Goal: Information Seeking & Learning: Learn about a topic

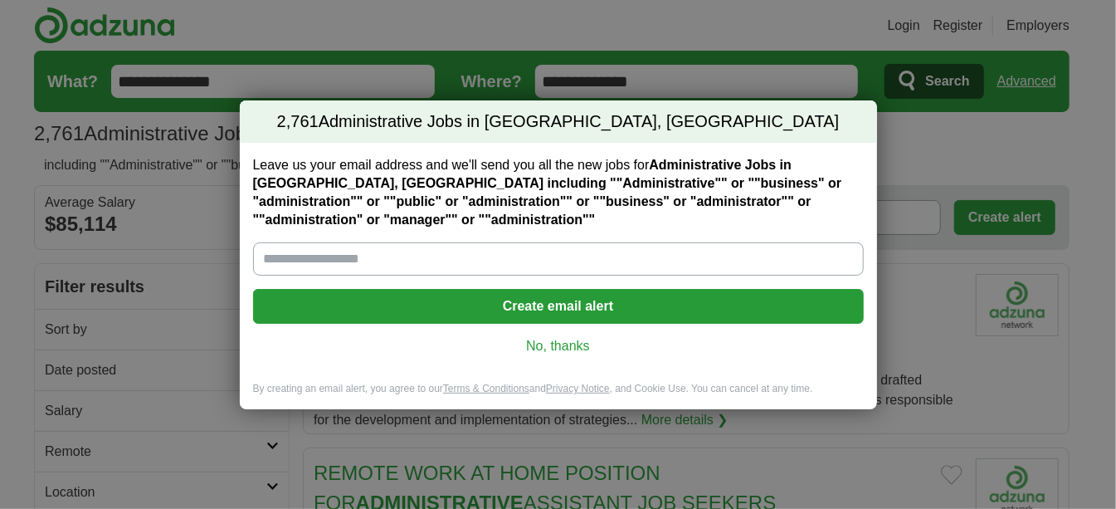
click at [572, 347] on link "No, thanks" at bounding box center [558, 346] width 584 height 18
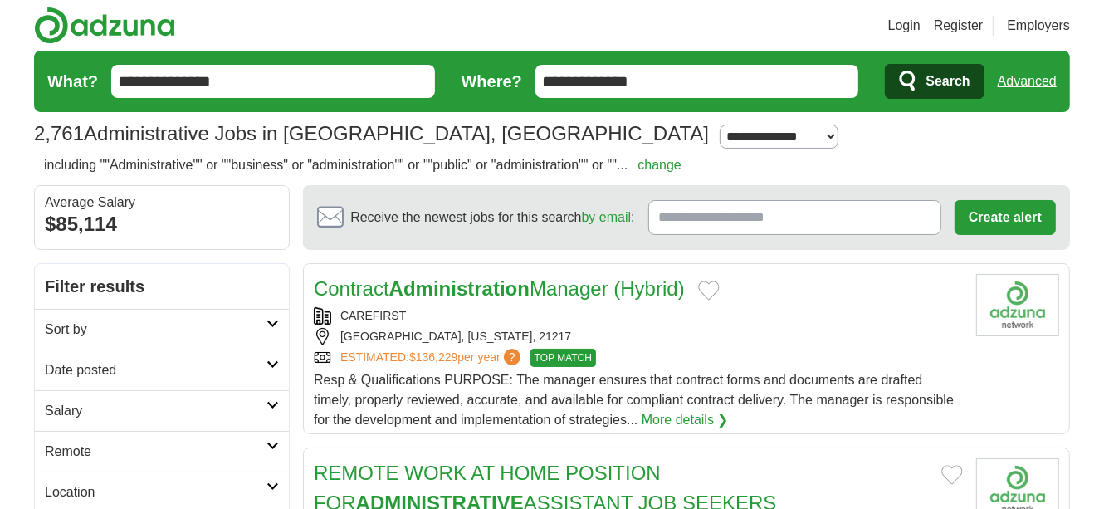
click at [569, 289] on link "Contract Administration Manager (Hybrid)" at bounding box center [499, 288] width 371 height 22
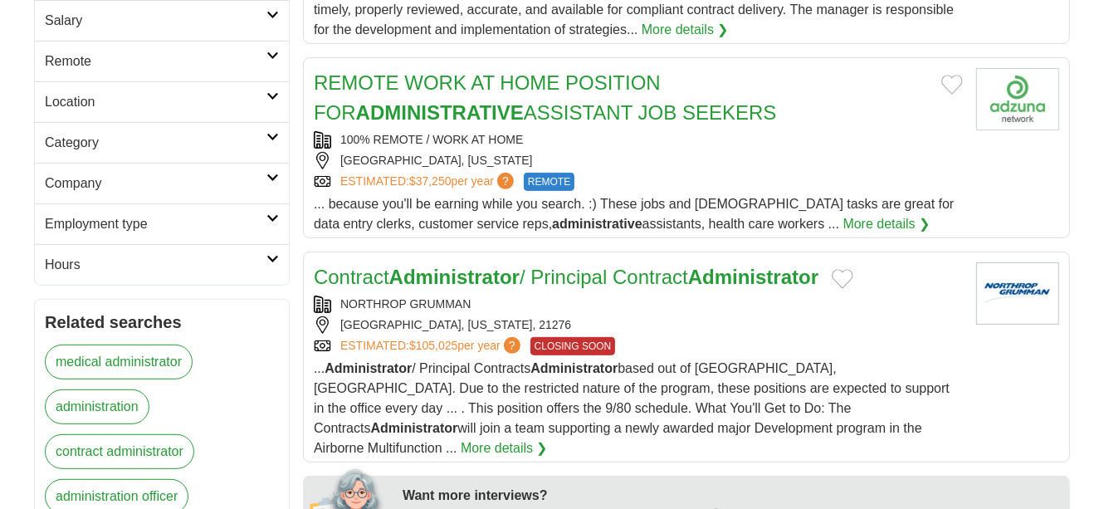
scroll to position [394, 0]
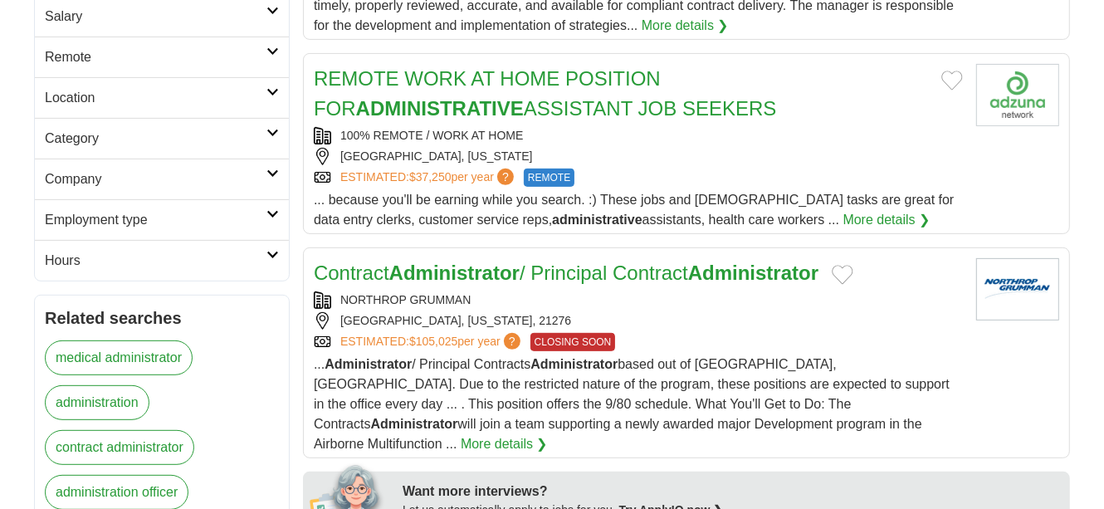
click at [661, 83] on link "REMOTE WORK AT HOME POSITION FOR ADMINISTRATIVE ASSISTANT JOB SEEKERS" at bounding box center [545, 93] width 462 height 52
click at [705, 76] on link "REMOTE WORK AT HOME POSITION FOR ADMINISTRATIVE ASSISTANT JOB SEEKERS" at bounding box center [545, 93] width 462 height 52
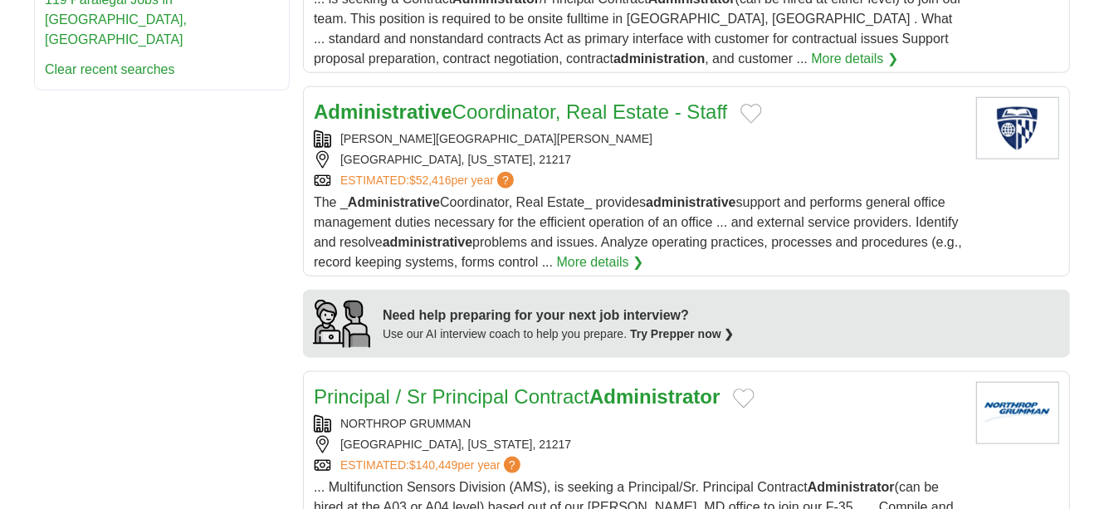
scroll to position [1233, 0]
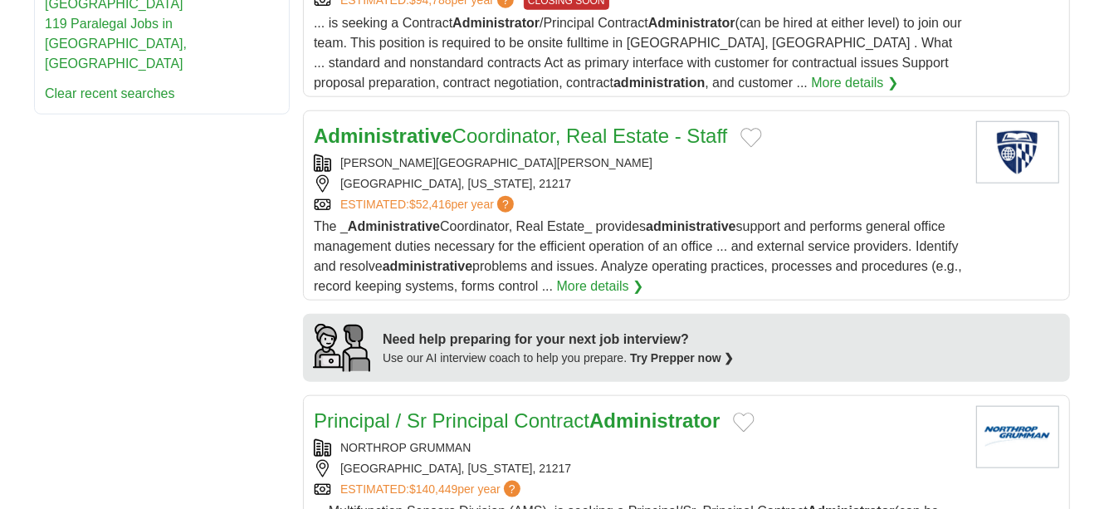
click at [556, 124] on link "Administrative Coordinator, Real Estate - Staff" at bounding box center [520, 135] width 413 height 22
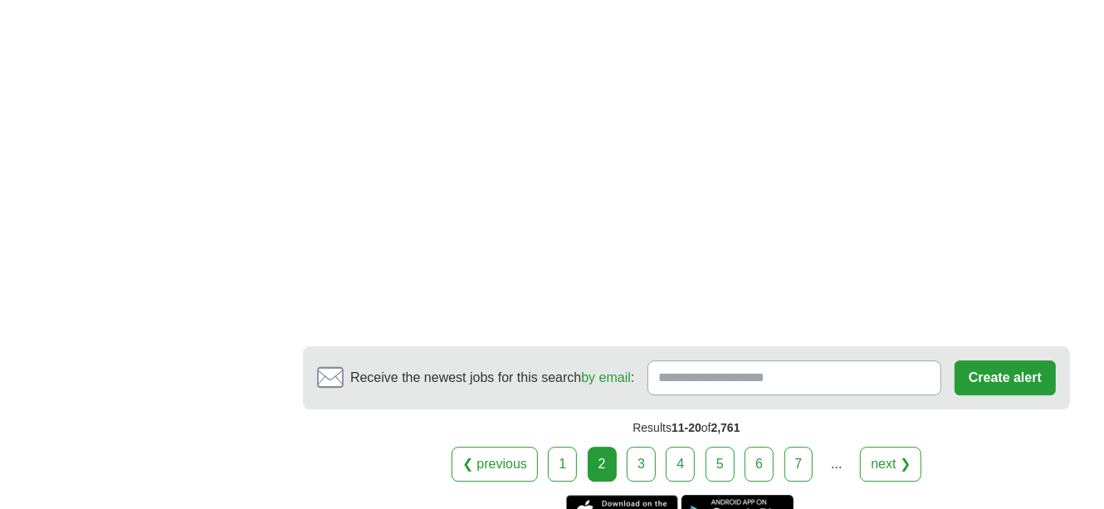
scroll to position [3302, 0]
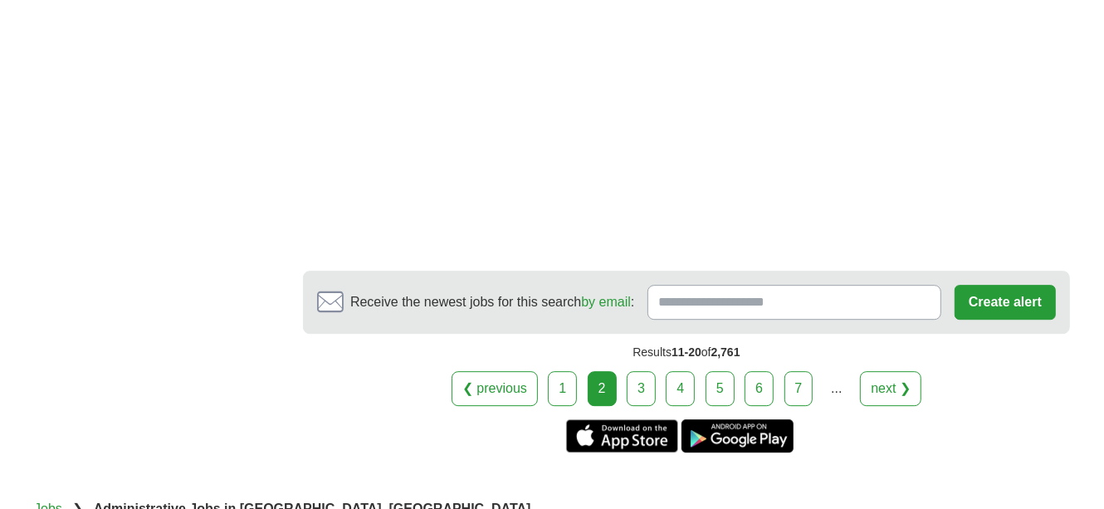
click at [887, 371] on link "next ❯" at bounding box center [890, 388] width 61 height 35
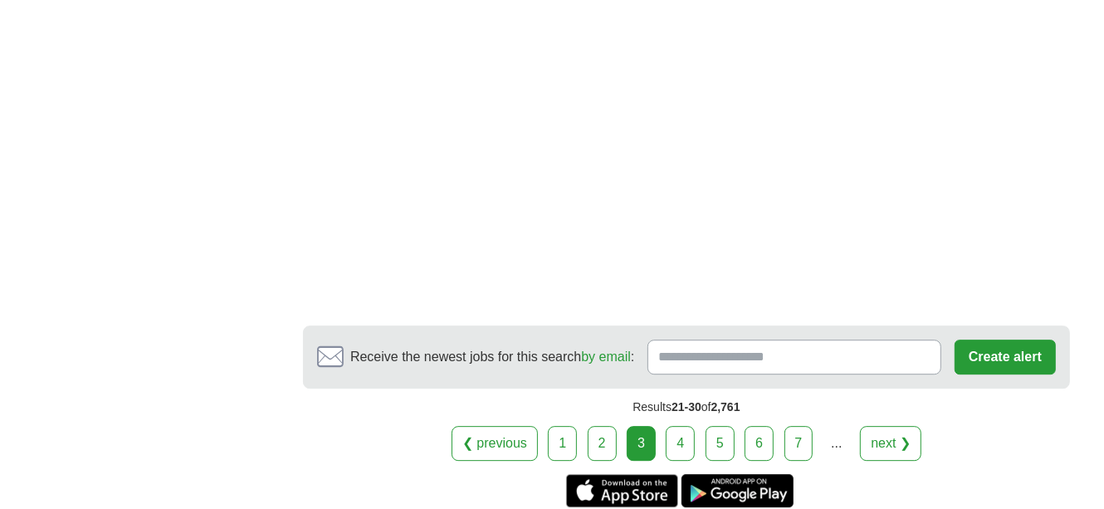
scroll to position [3241, 0]
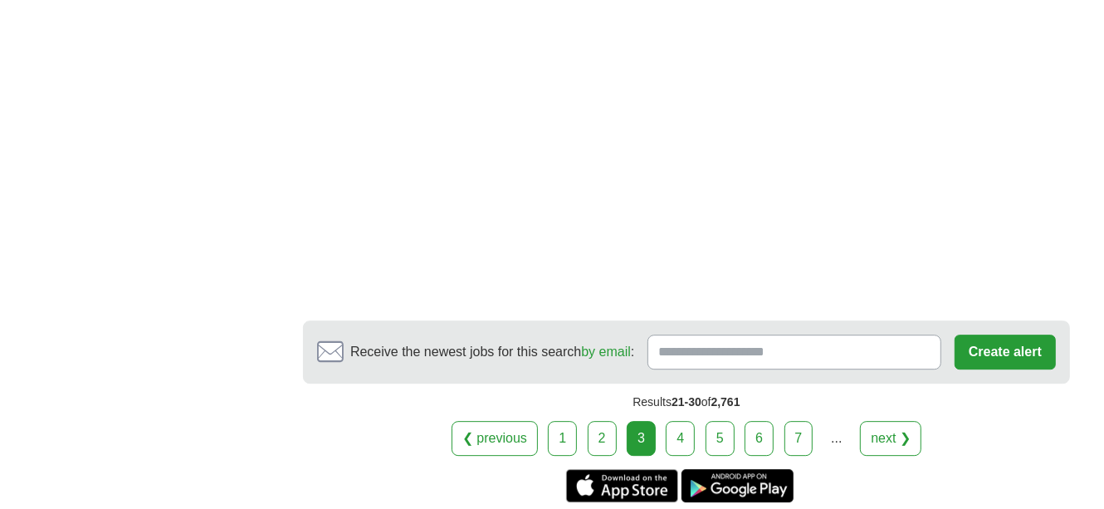
click at [895, 421] on link "next ❯" at bounding box center [890, 438] width 61 height 35
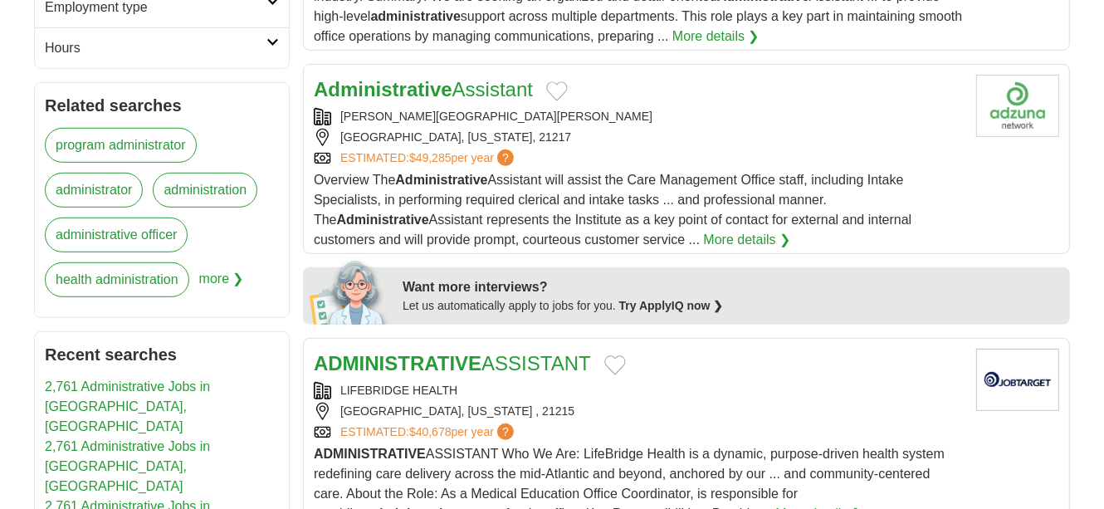
scroll to position [603, 0]
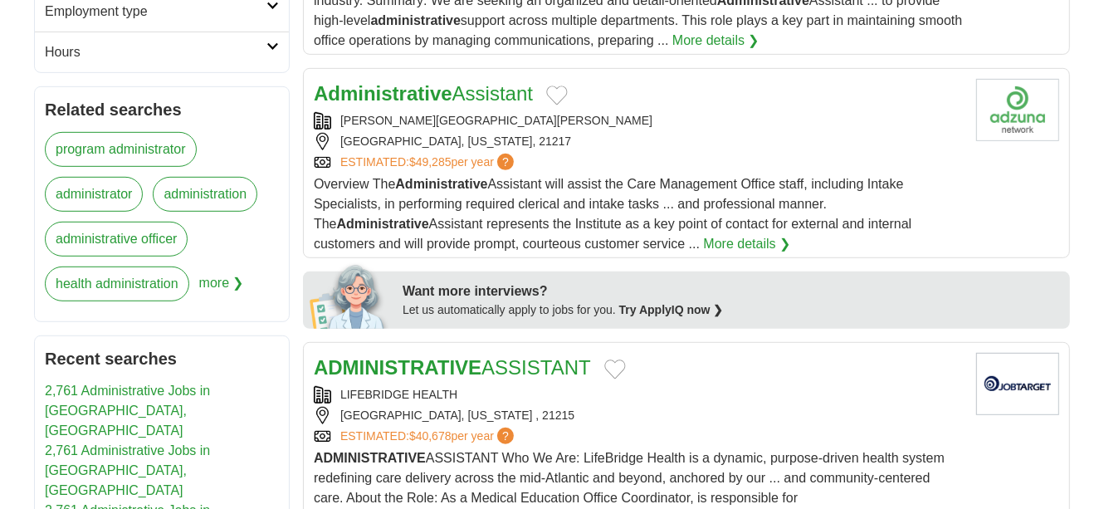
click at [459, 93] on link "Administrative Assistant" at bounding box center [423, 93] width 219 height 22
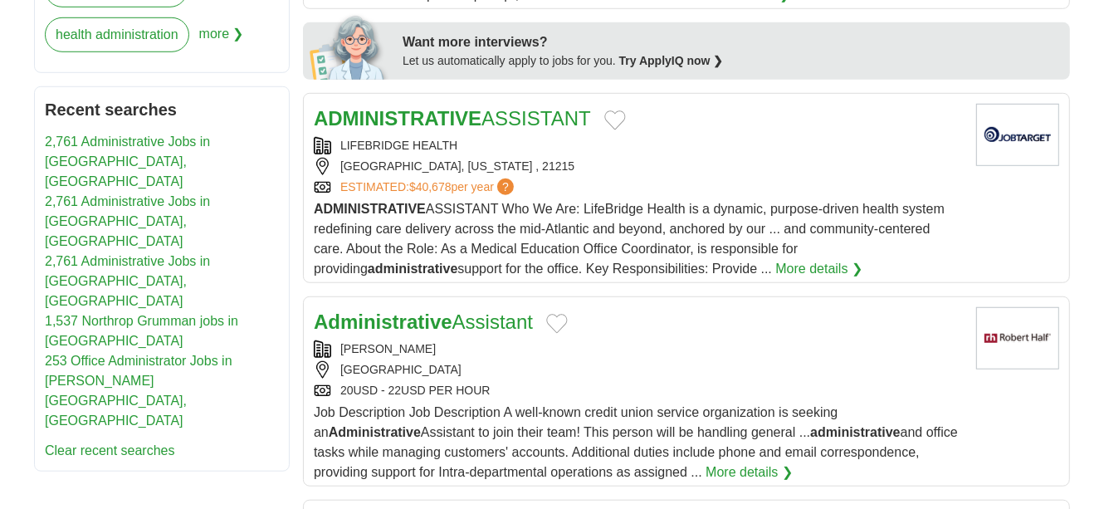
scroll to position [860, 0]
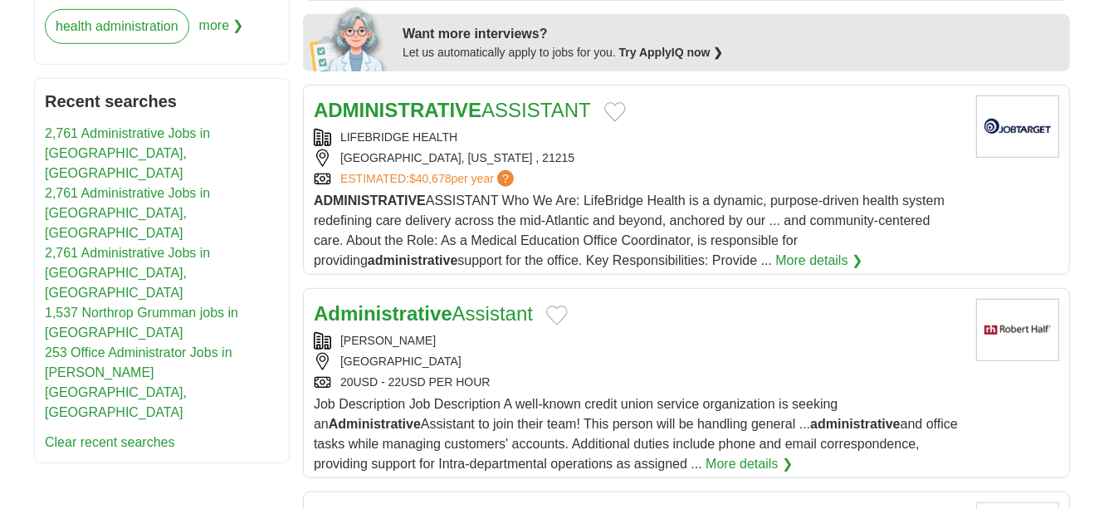
click at [447, 102] on strong "ADMINISTRATIVE" at bounding box center [398, 110] width 168 height 22
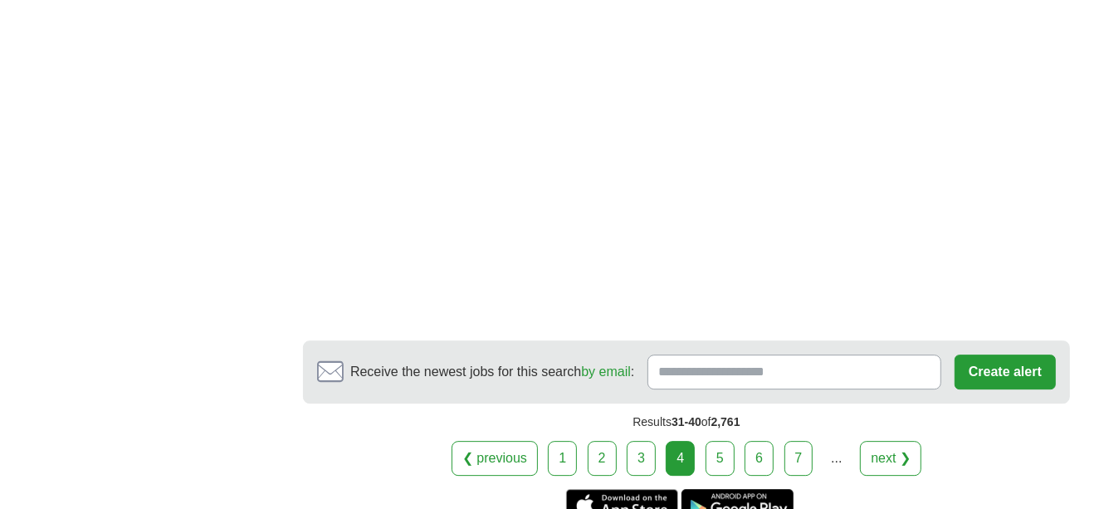
scroll to position [3264, 0]
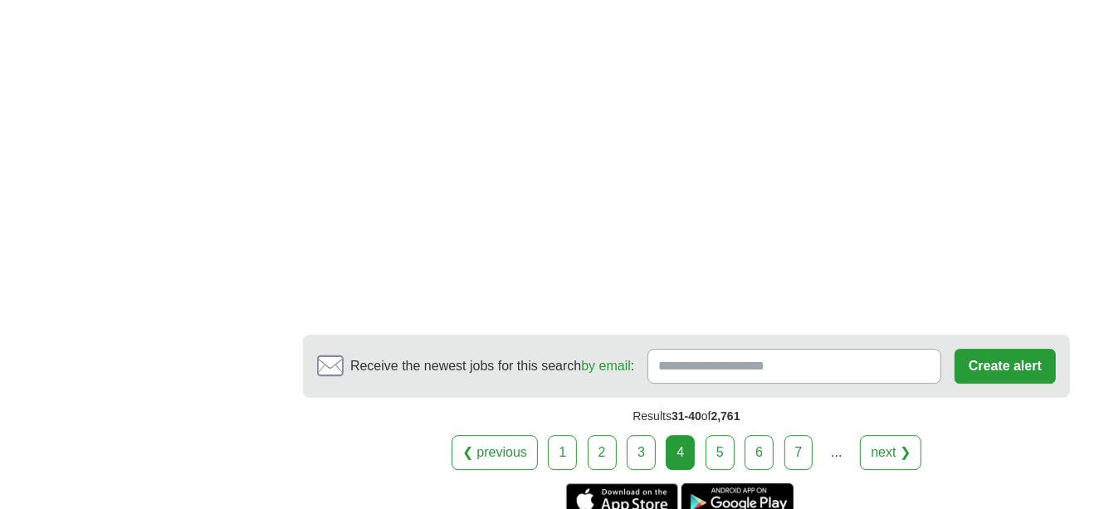
click at [886, 445] on link "next ❯" at bounding box center [890, 452] width 61 height 35
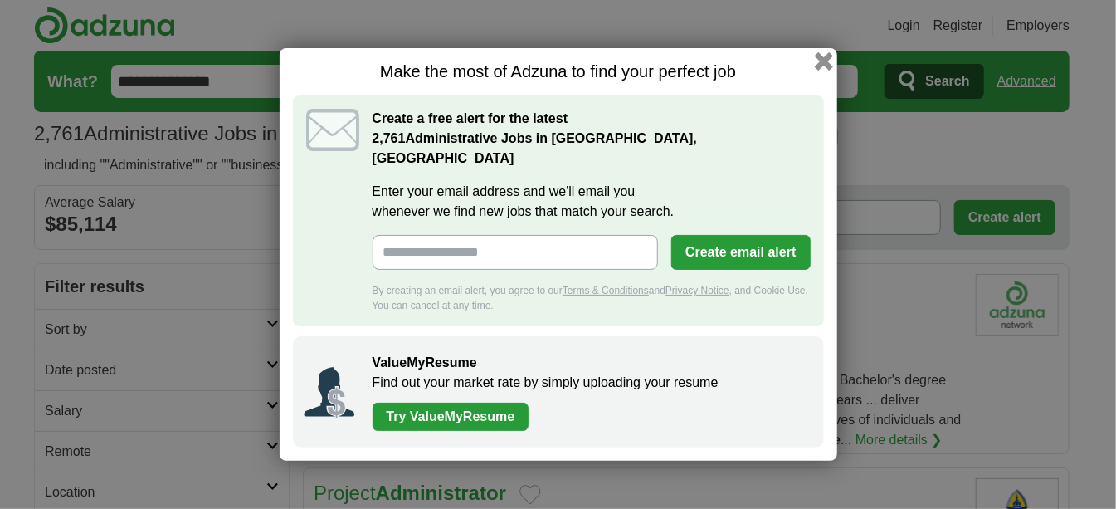
click at [823, 71] on button "button" at bounding box center [823, 61] width 18 height 18
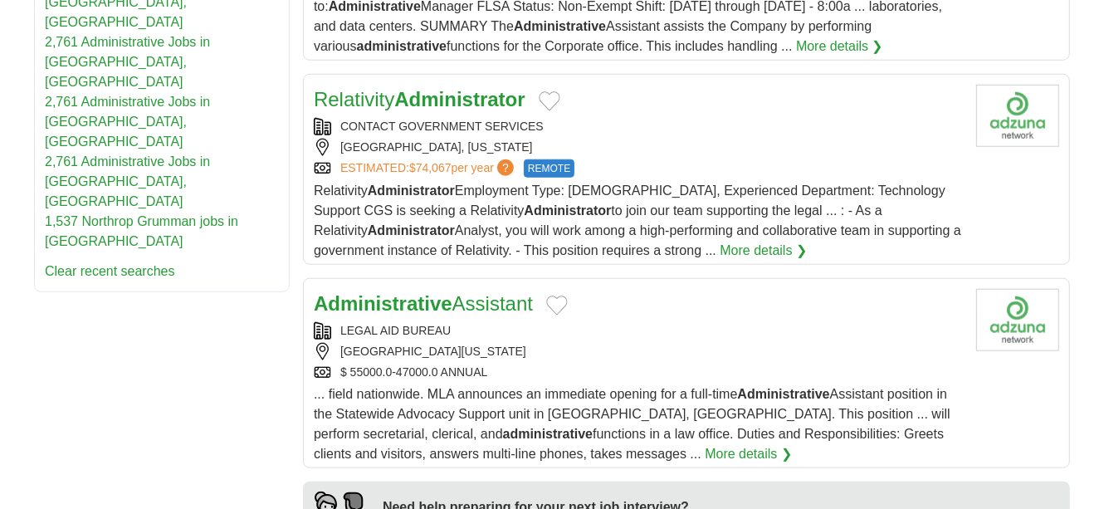
scroll to position [1060, 0]
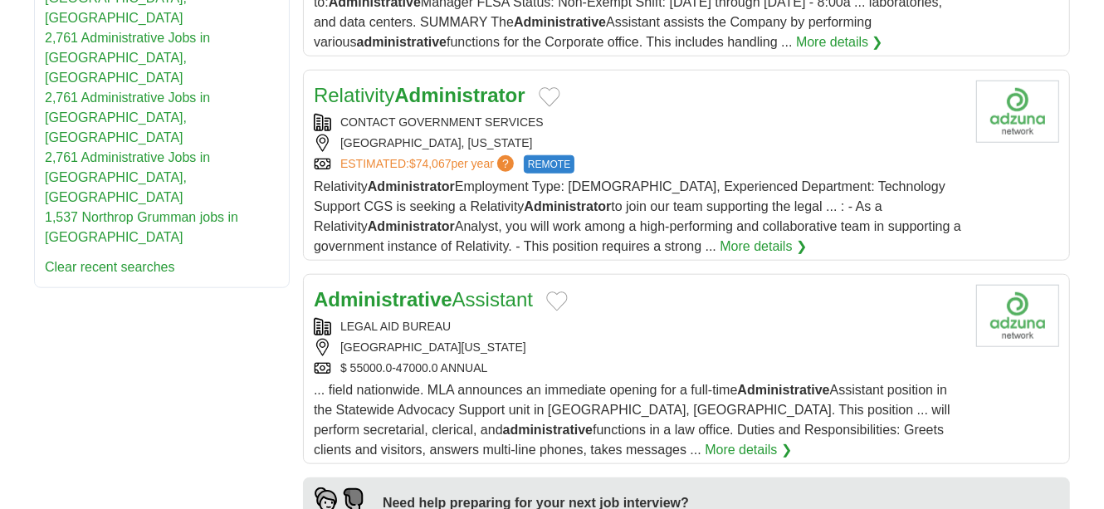
click at [471, 84] on strong "Administrator" at bounding box center [459, 95] width 130 height 22
click at [505, 288] on link "Administrative Assistant" at bounding box center [423, 299] width 219 height 22
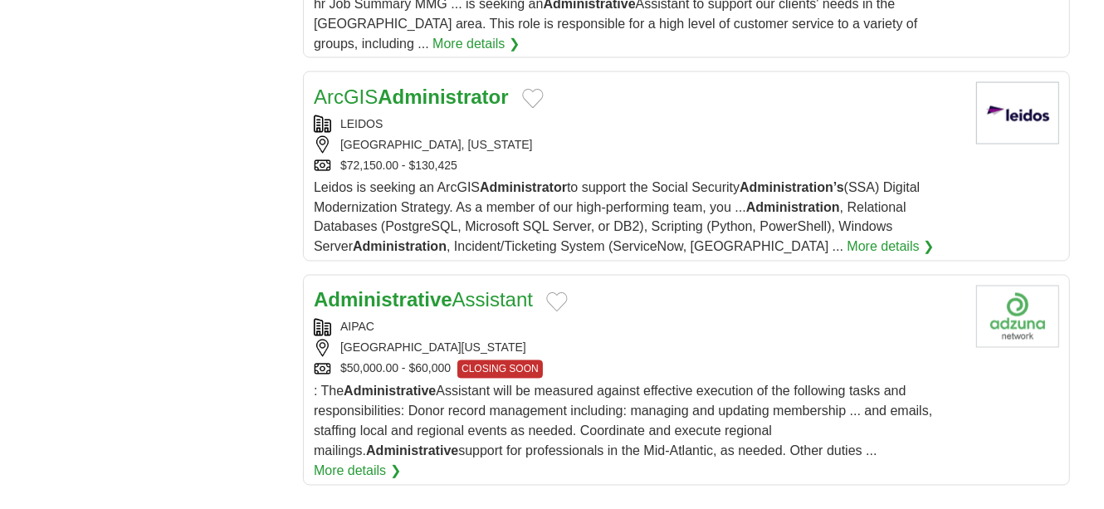
scroll to position [1985, 0]
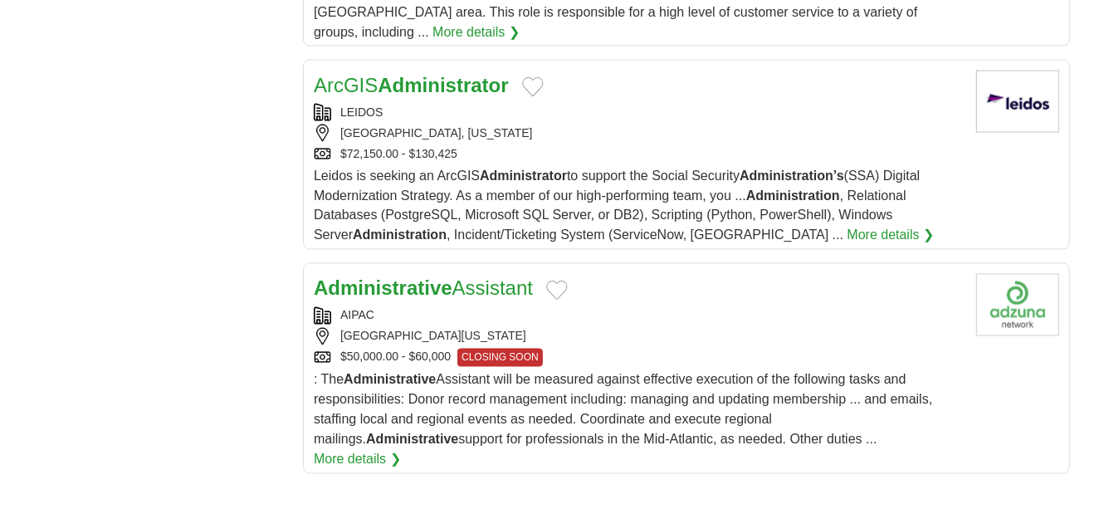
click at [408, 74] on strong "Administrator" at bounding box center [443, 85] width 130 height 22
click at [503, 277] on link "Administrative Assistant" at bounding box center [423, 288] width 219 height 22
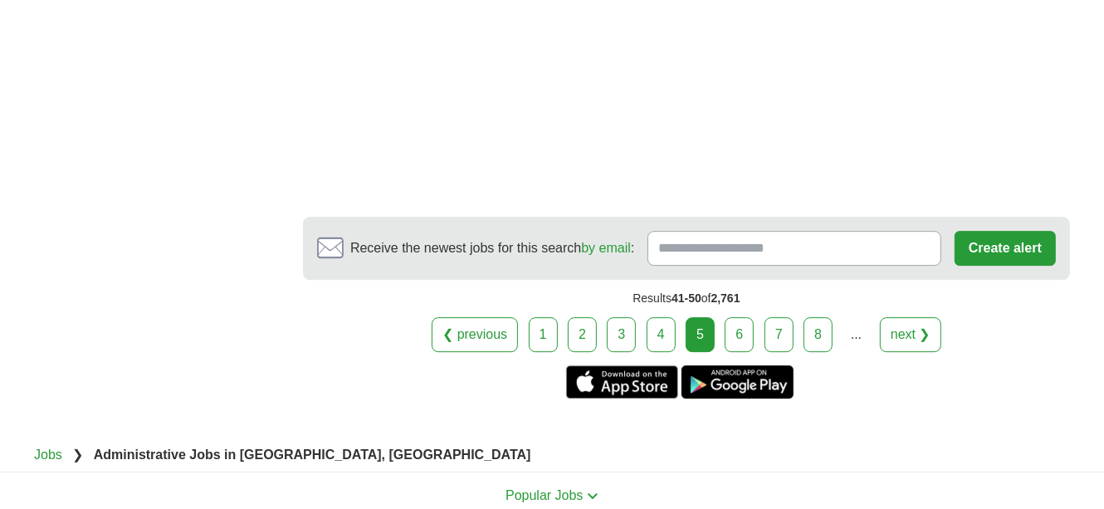
scroll to position [3410, 0]
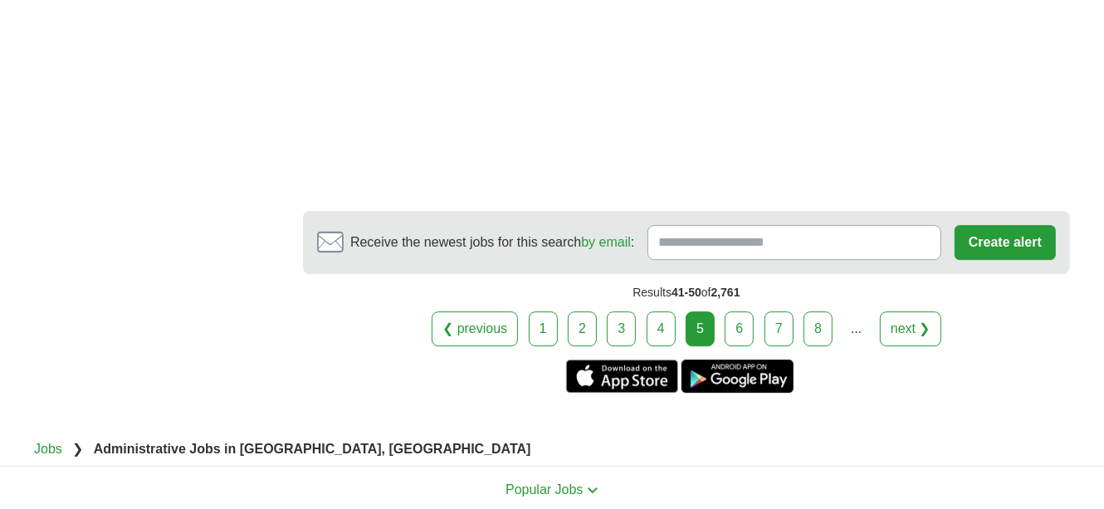
click at [913, 311] on link "next ❯" at bounding box center [910, 328] width 61 height 35
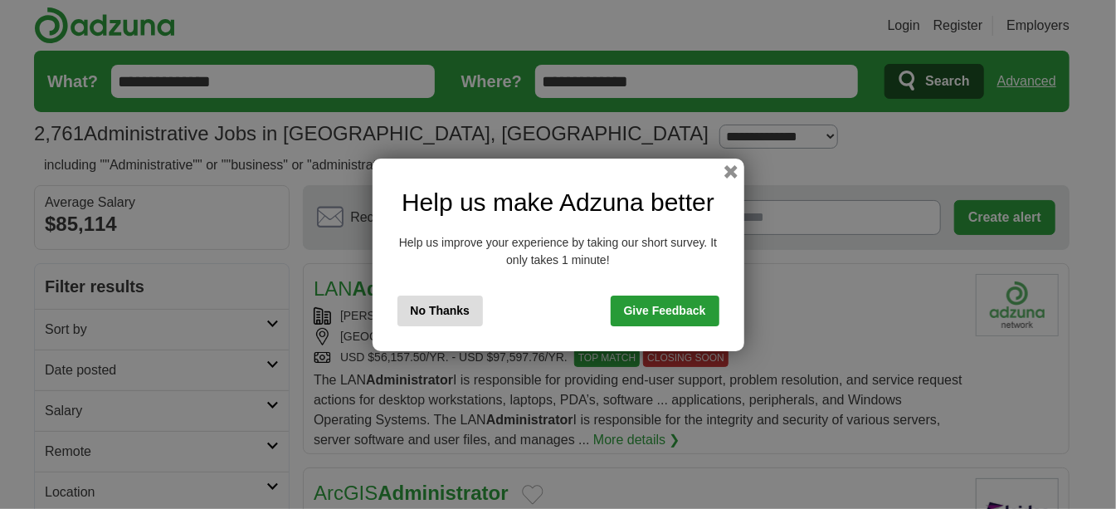
click at [452, 310] on button "No Thanks" at bounding box center [441, 310] width 86 height 31
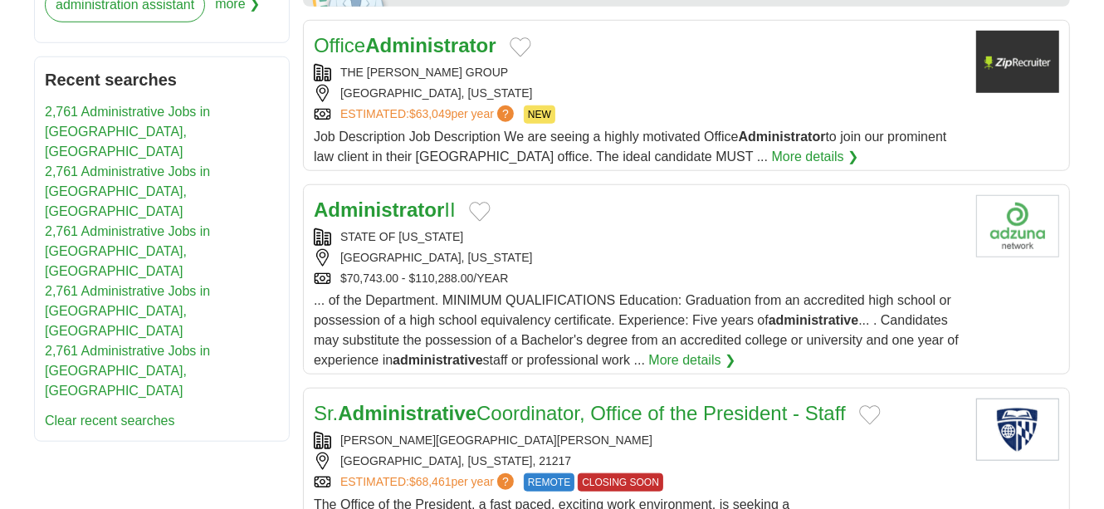
scroll to position [930, 0]
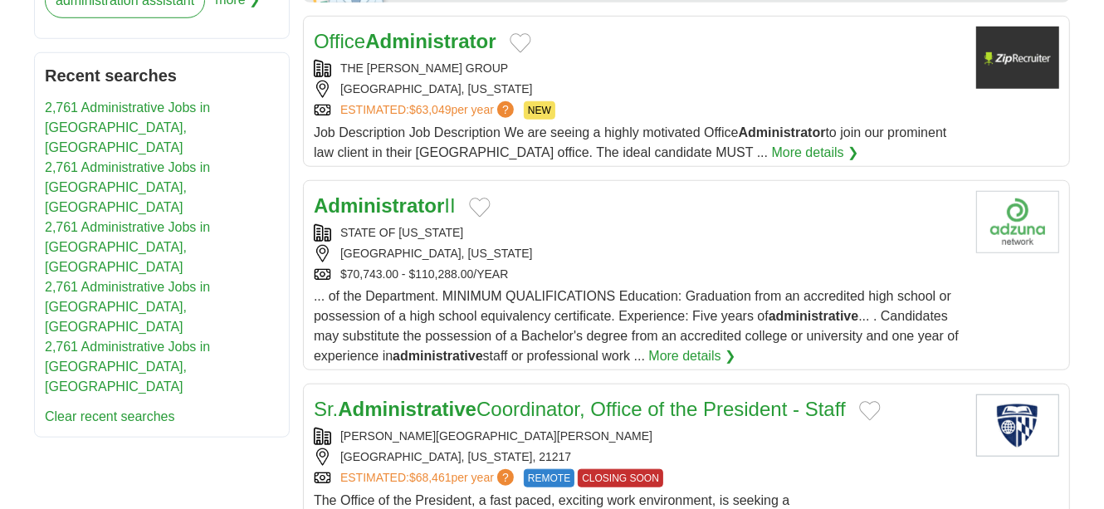
click at [425, 44] on strong "Administrator" at bounding box center [430, 41] width 130 height 22
click at [404, 206] on strong "Administrator" at bounding box center [379, 205] width 130 height 22
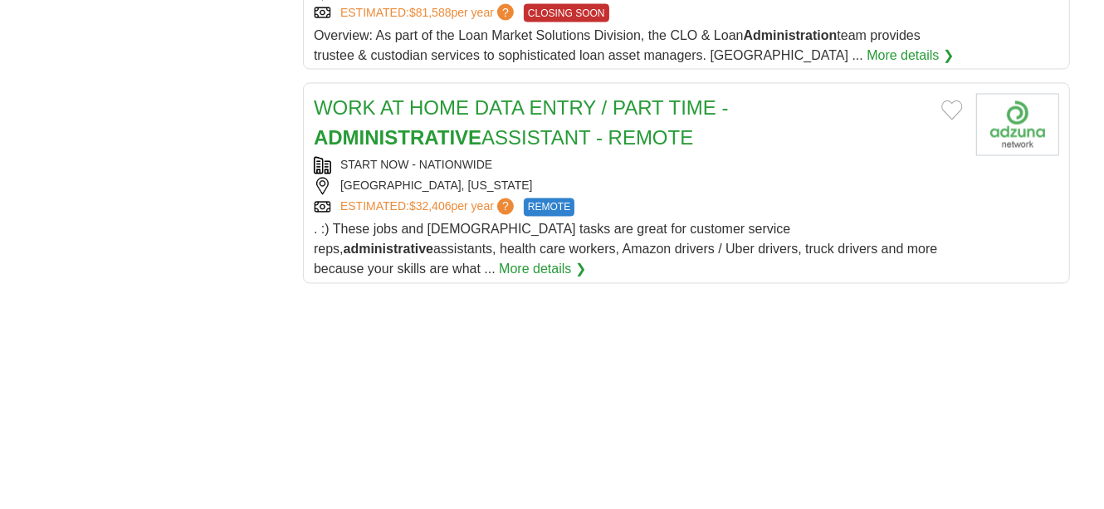
scroll to position [2043, 0]
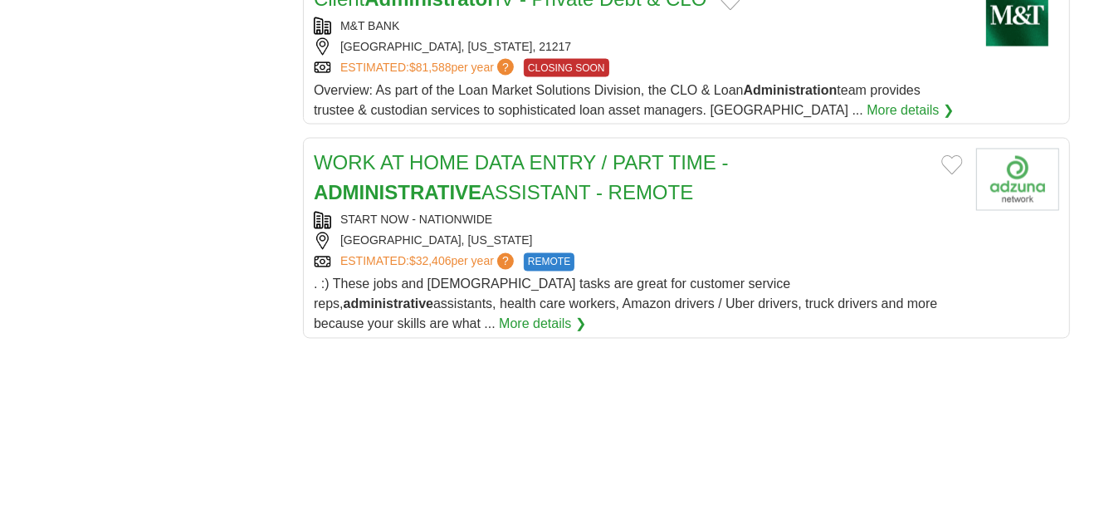
click at [503, 152] on link "WORK AT HOME DATA ENTRY / PART TIME - ADMINISTRATIVE ASSISTANT - REMOTE" at bounding box center [521, 178] width 415 height 52
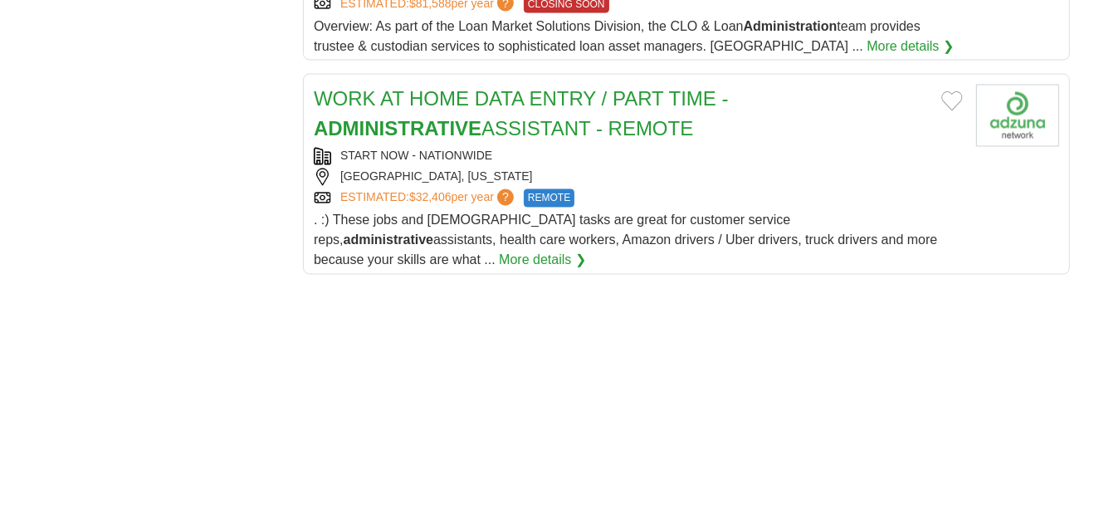
scroll to position [2113, 0]
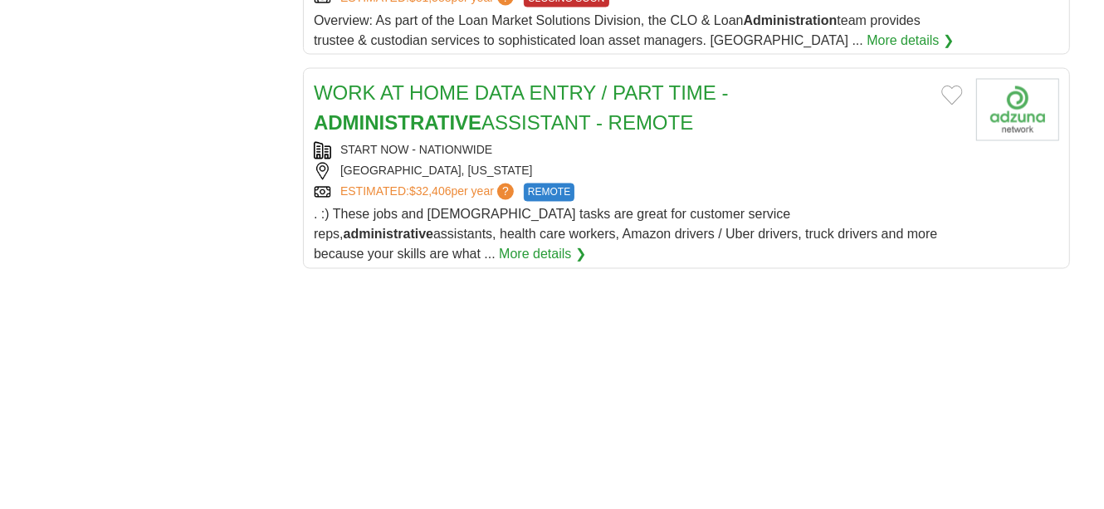
click at [586, 245] on link "More details ❯" at bounding box center [542, 255] width 87 height 20
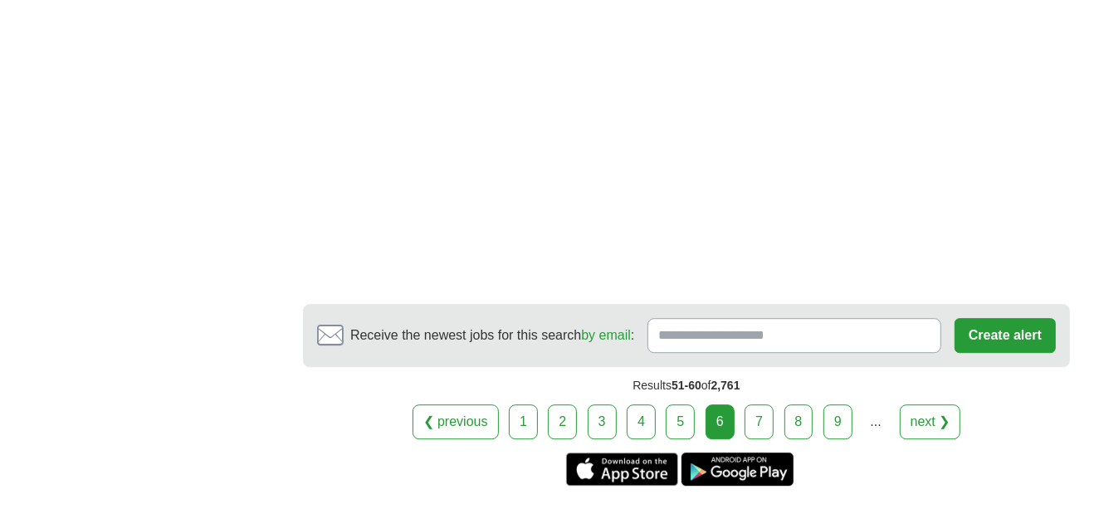
scroll to position [3126, 0]
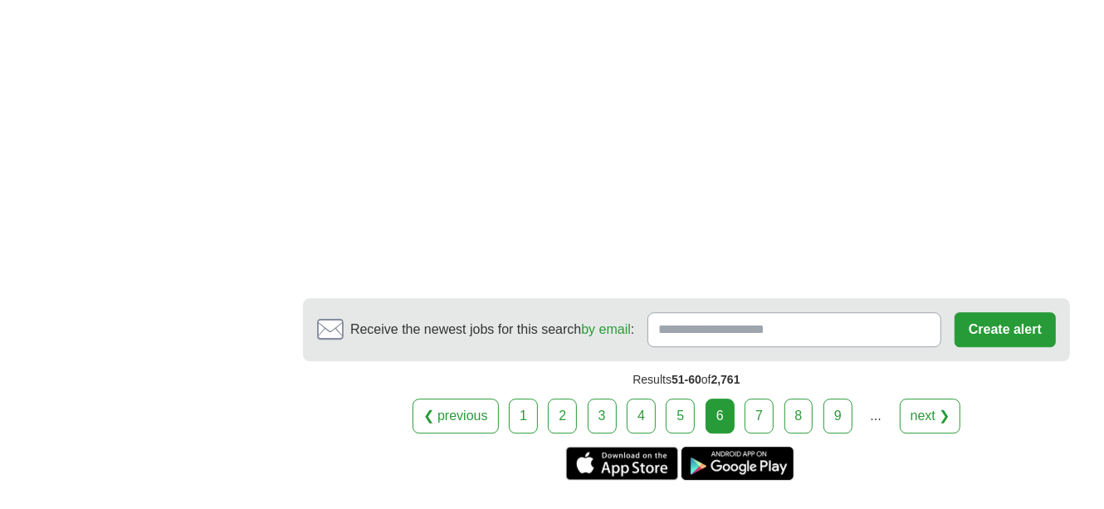
click at [930, 398] on link "next ❯" at bounding box center [930, 415] width 61 height 35
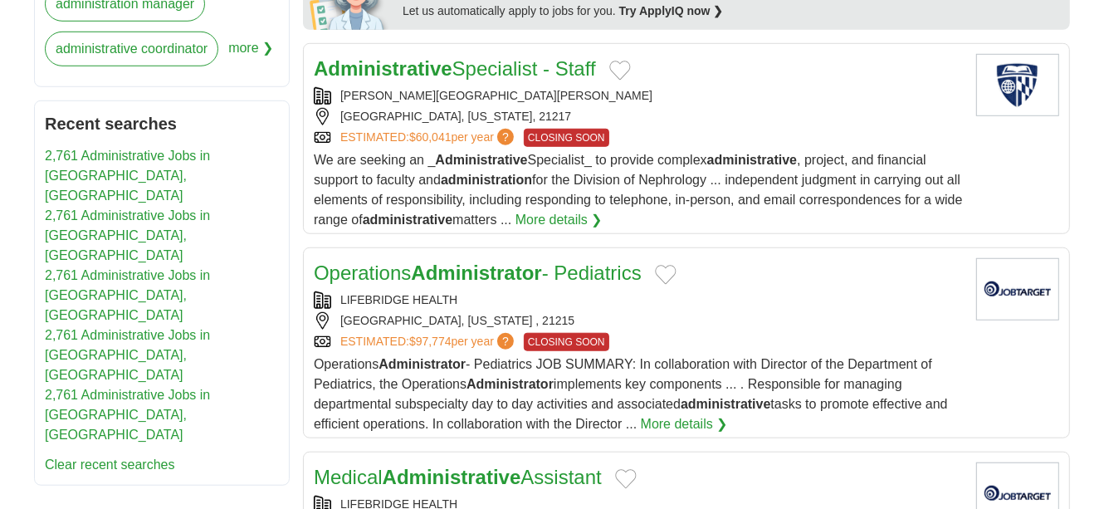
scroll to position [886, 0]
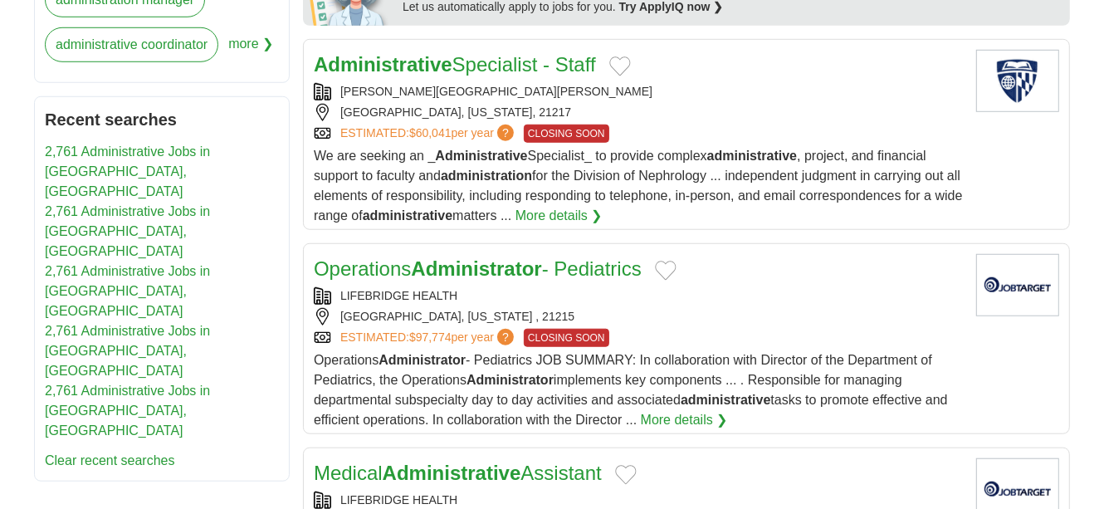
click at [546, 70] on link "Administrative Specialist - Staff" at bounding box center [455, 64] width 282 height 22
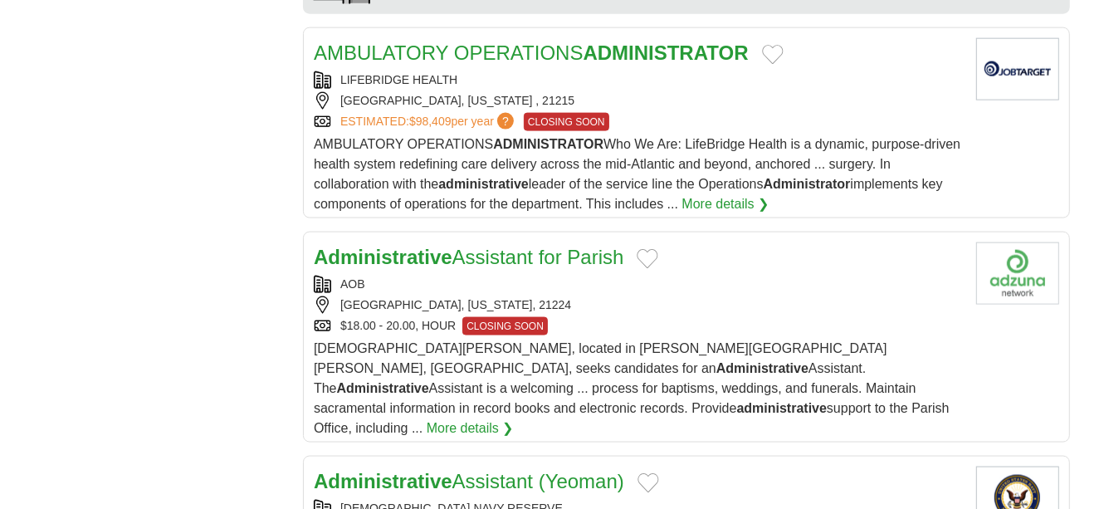
scroll to position [1608, 0]
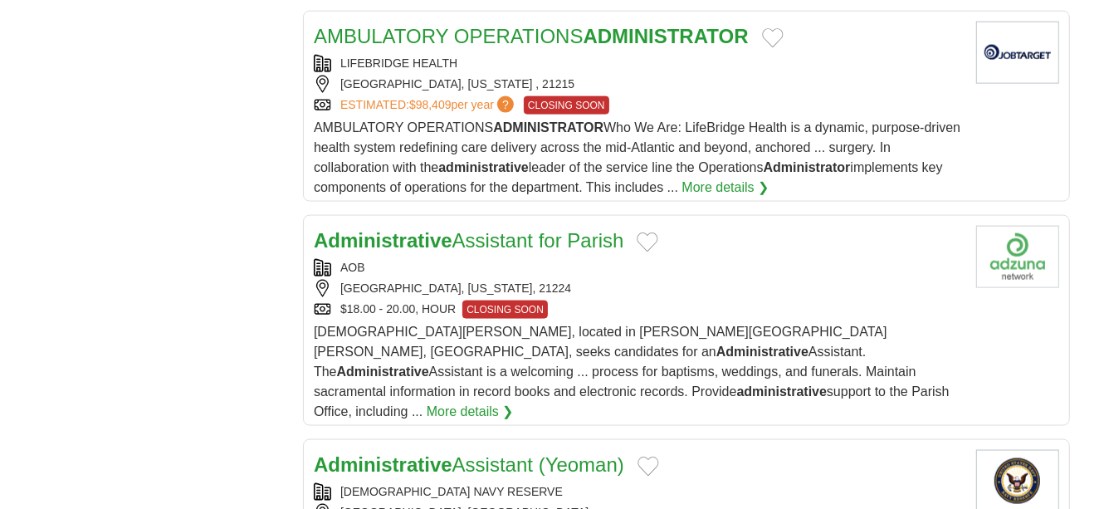
click at [543, 33] on link "AMBULATORY OPERATIONS ADMINISTRATOR" at bounding box center [531, 36] width 435 height 22
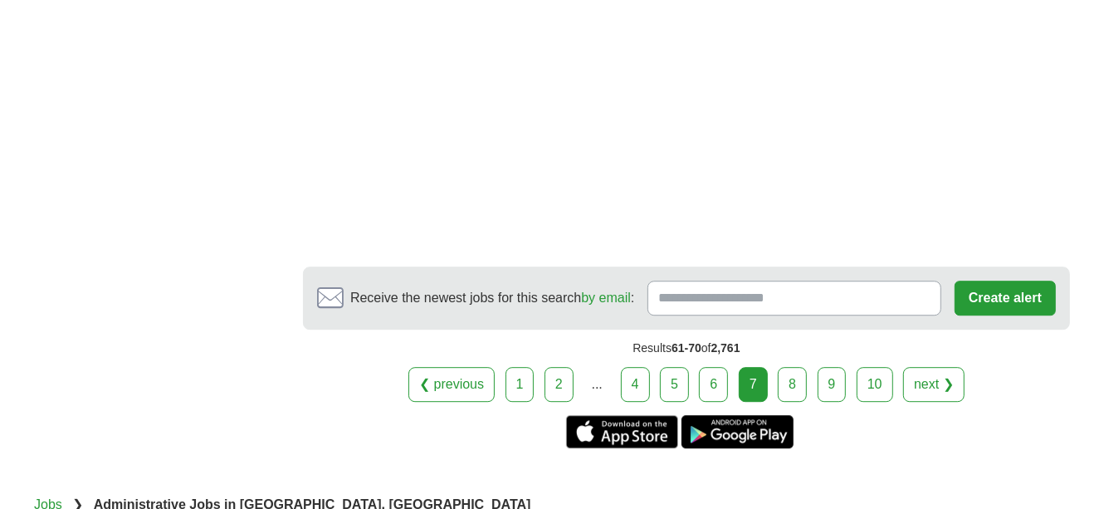
scroll to position [3143, 0]
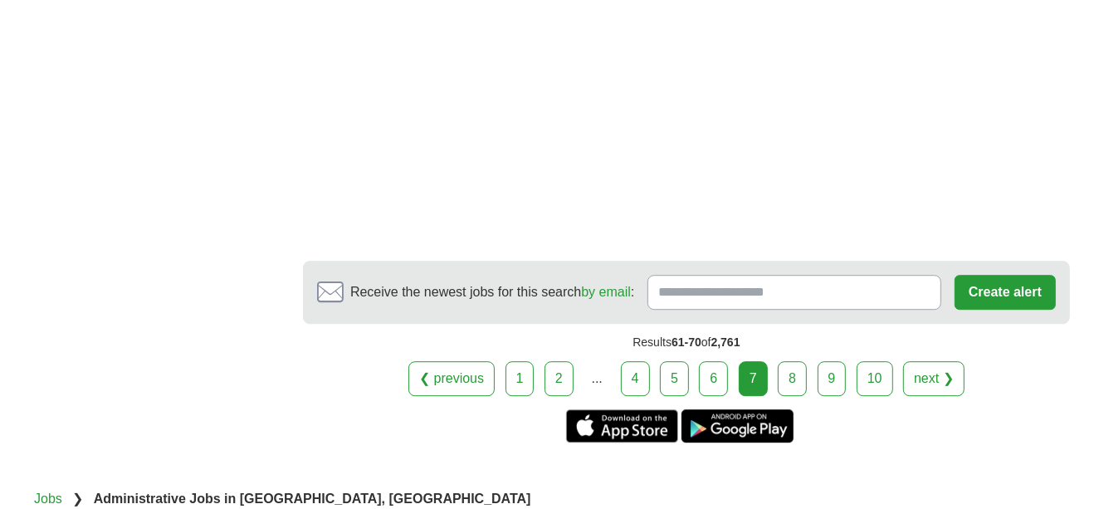
click at [941, 361] on link "next ❯" at bounding box center [933, 378] width 61 height 35
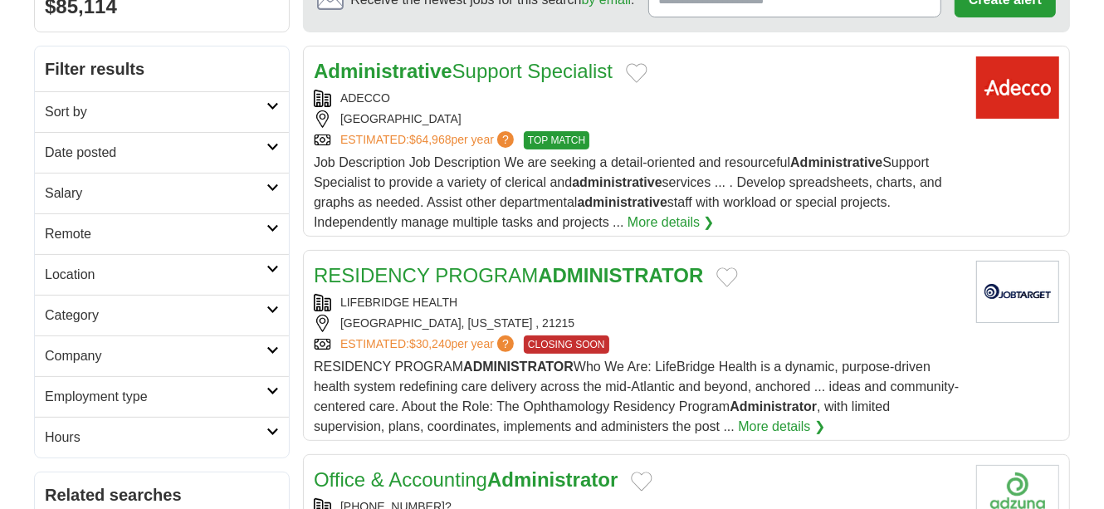
scroll to position [155, 0]
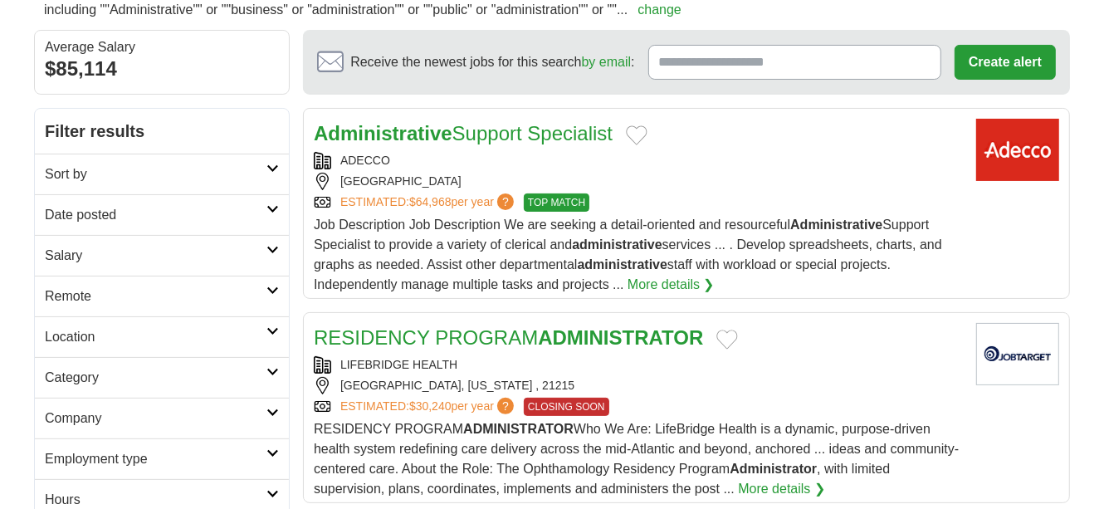
click at [430, 130] on strong "Administrative" at bounding box center [383, 133] width 139 height 22
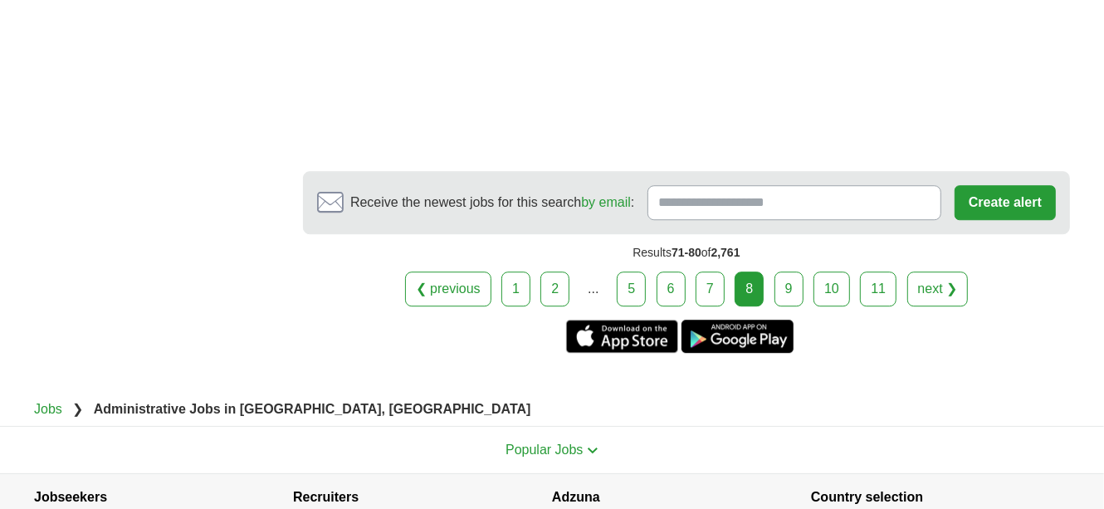
scroll to position [3195, 0]
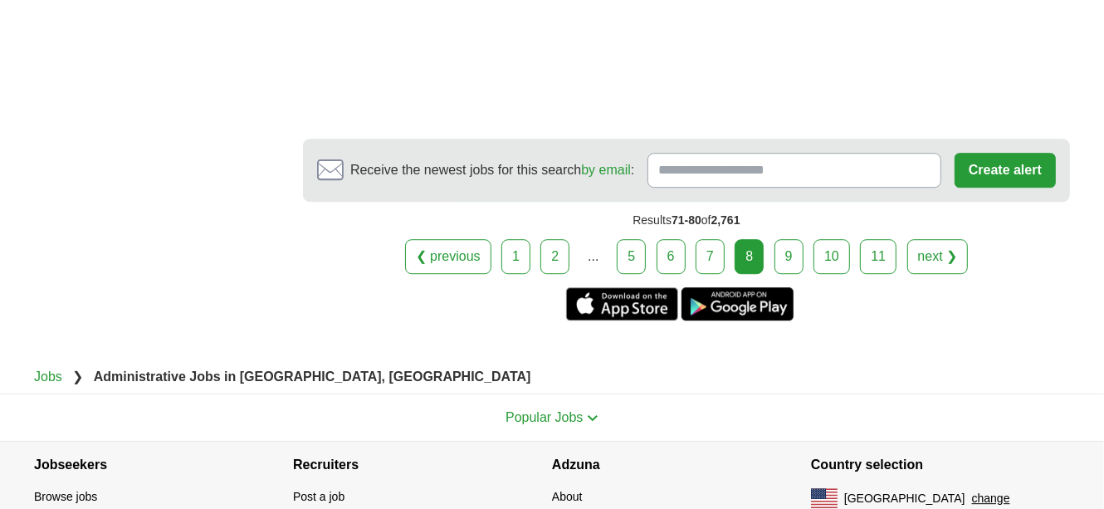
click at [937, 239] on link "next ❯" at bounding box center [937, 256] width 61 height 35
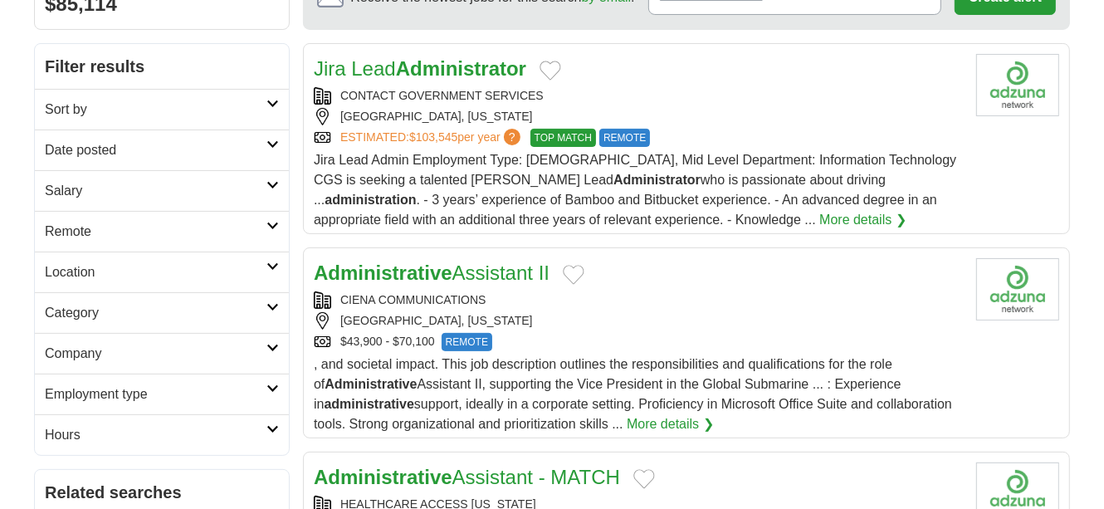
scroll to position [224, 0]
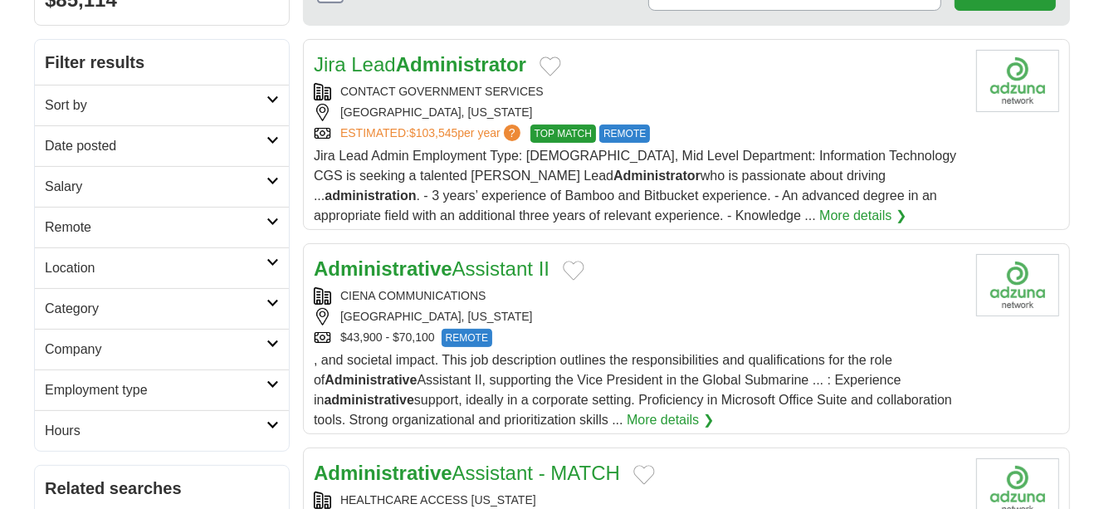
click at [432, 62] on strong "Administrator" at bounding box center [461, 64] width 130 height 22
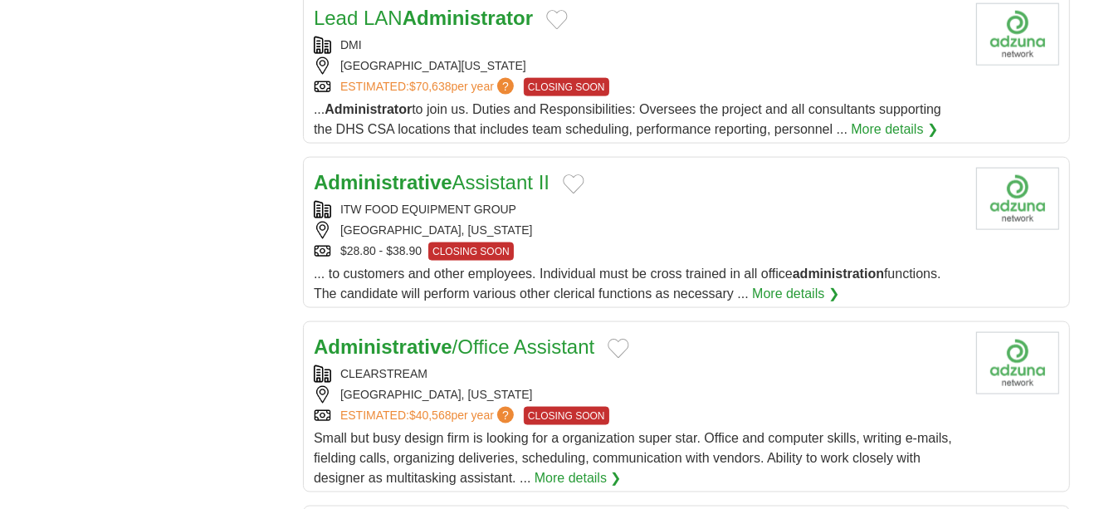
scroll to position [1390, 0]
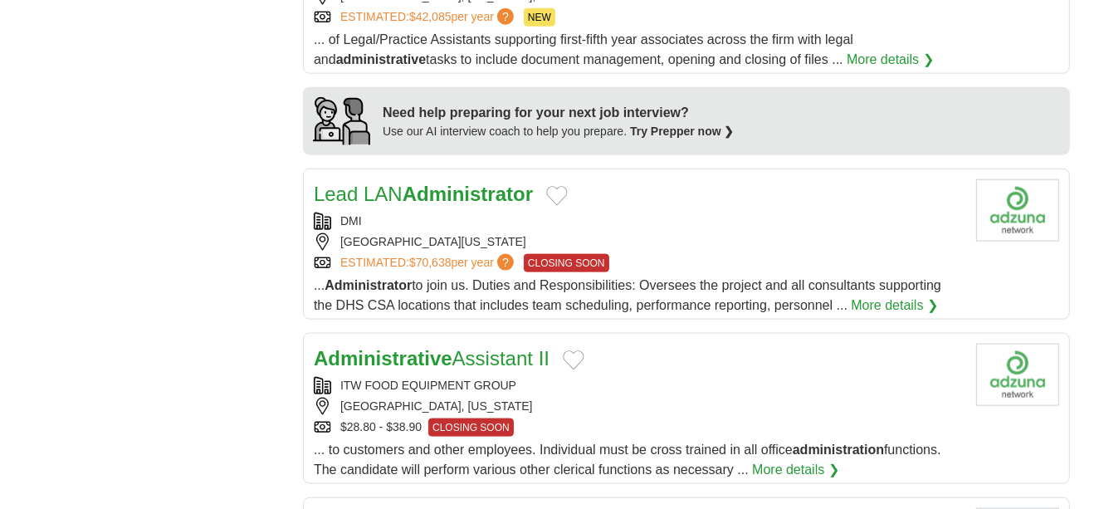
click at [410, 351] on strong "Administrative" at bounding box center [383, 358] width 139 height 22
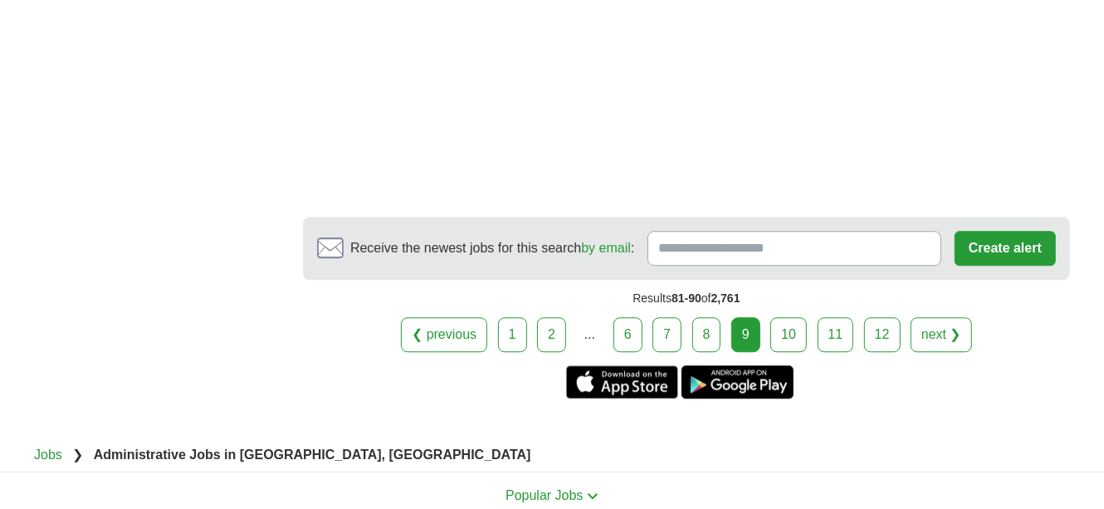
scroll to position [2889, 0]
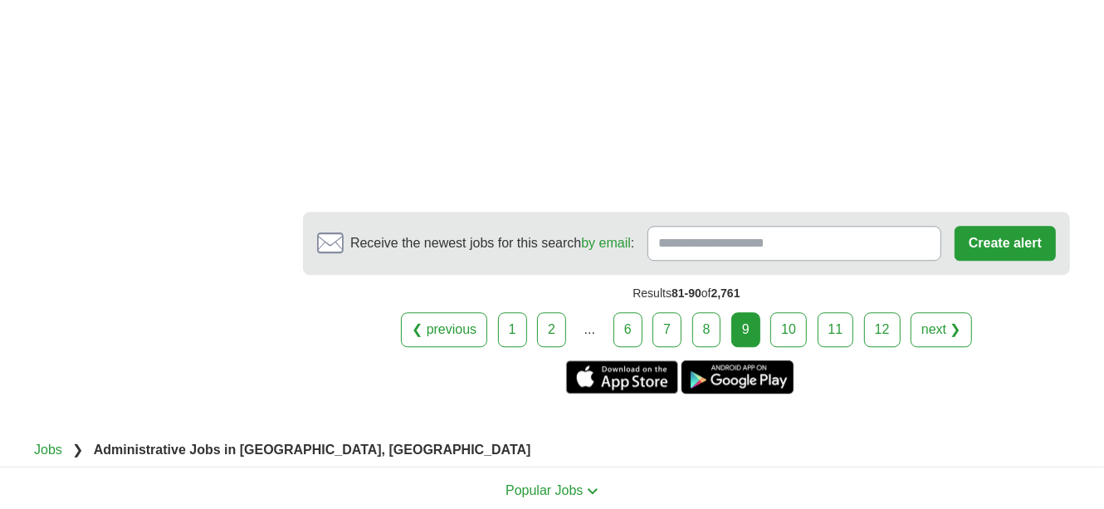
click at [921, 321] on link "next ❯" at bounding box center [940, 329] width 61 height 35
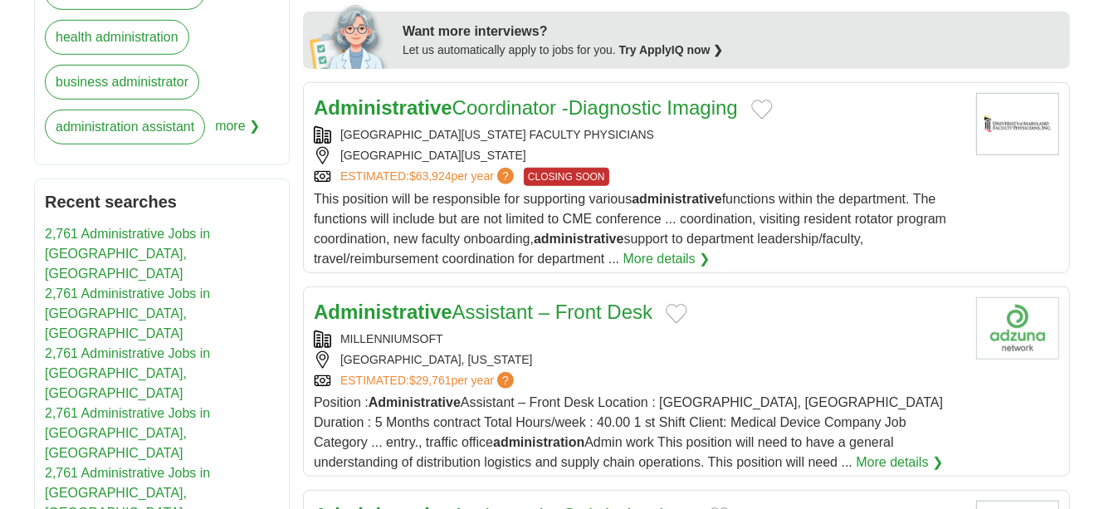
scroll to position [800, 0]
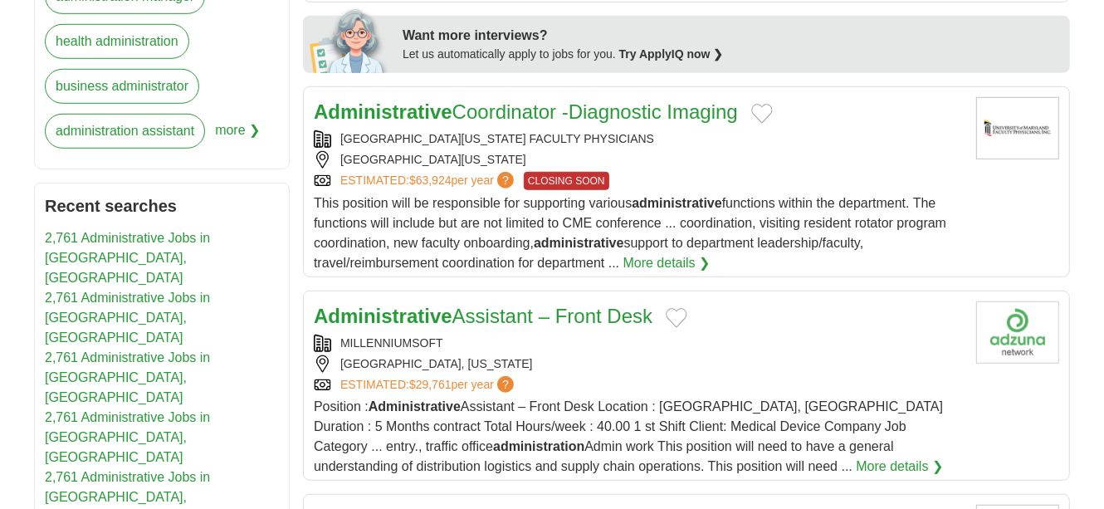
click at [636, 110] on link "Administrative Coordinator -Diagnostic Imaging" at bounding box center [526, 111] width 424 height 22
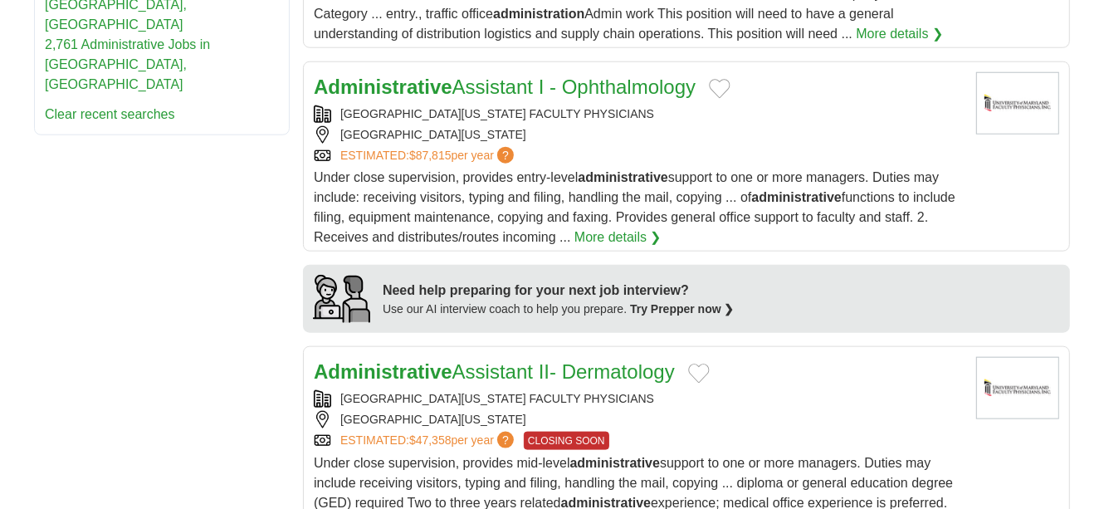
scroll to position [1244, 0]
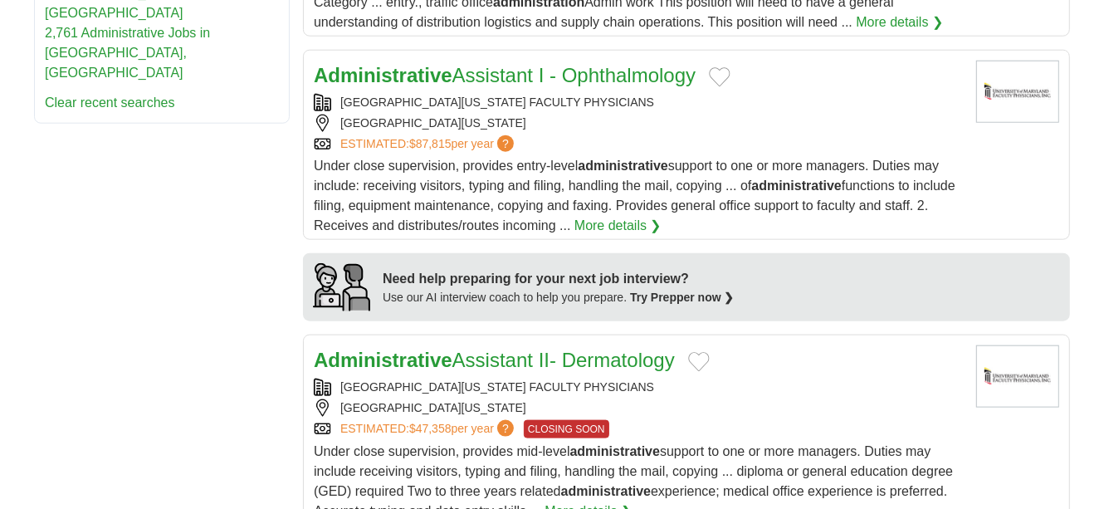
click at [563, 69] on link "Administrative Assistant I - Ophthalmology" at bounding box center [505, 75] width 382 height 22
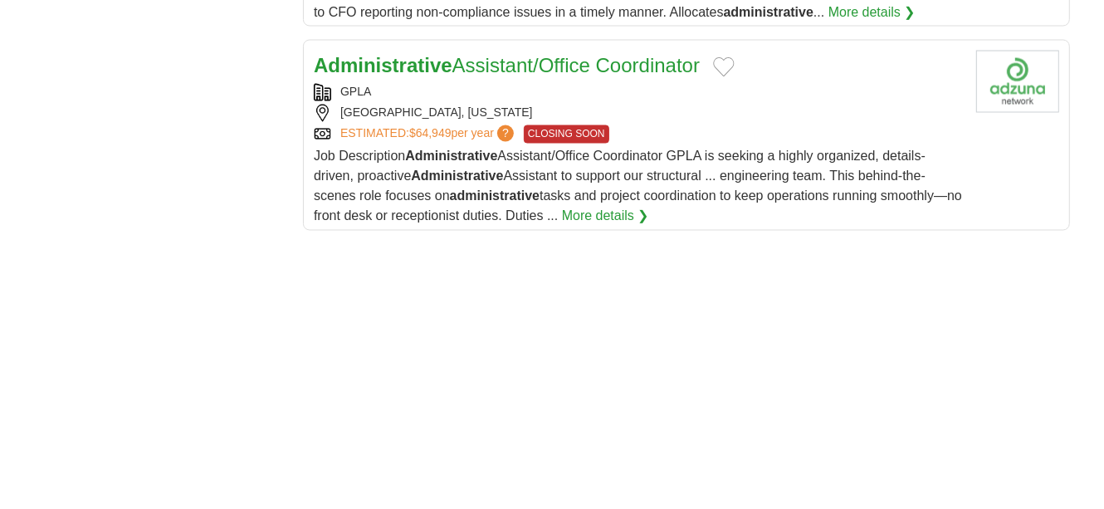
scroll to position [2116, 0]
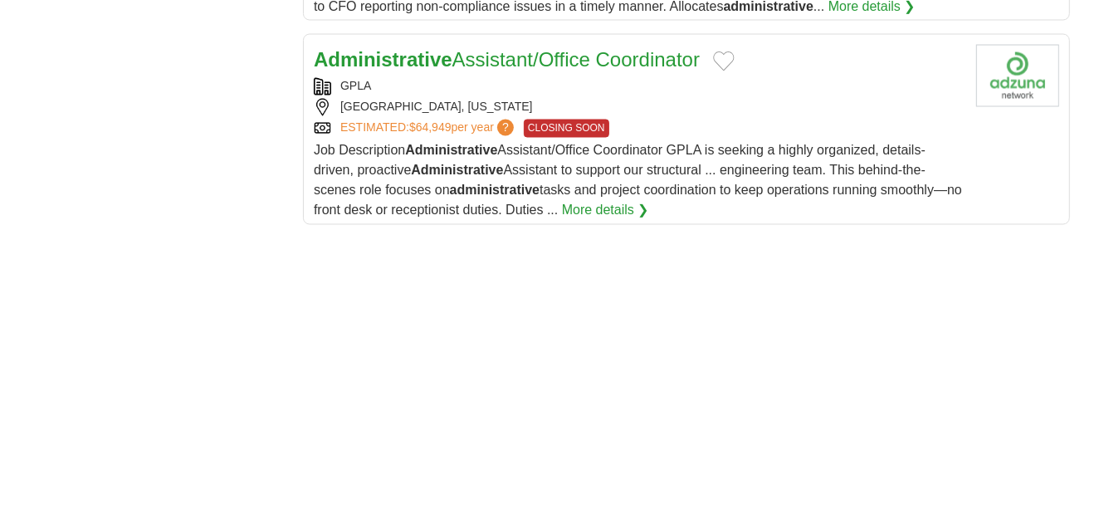
click at [510, 48] on link "Administrative Assistant/Office Coordinator" at bounding box center [507, 59] width 386 height 22
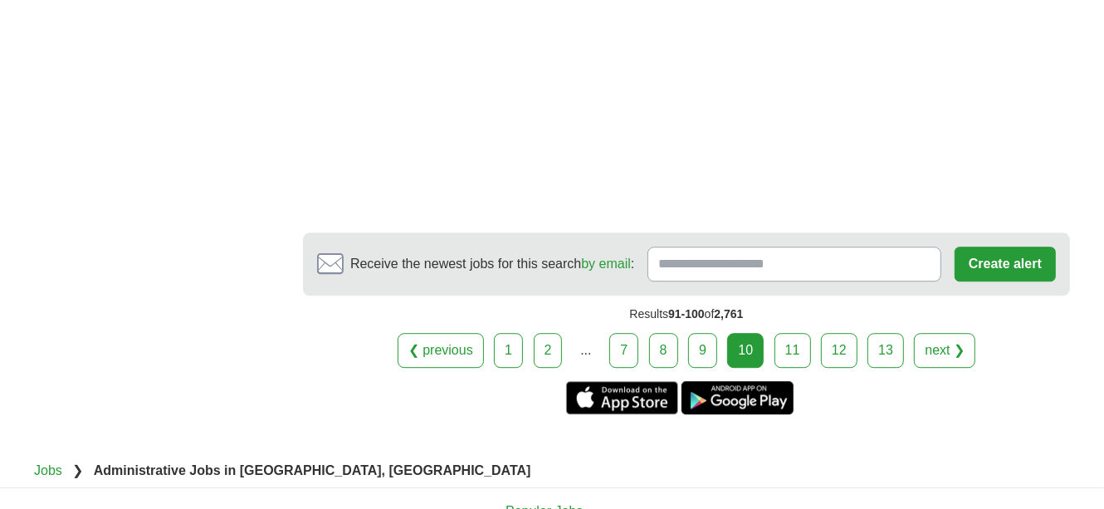
scroll to position [3098, 0]
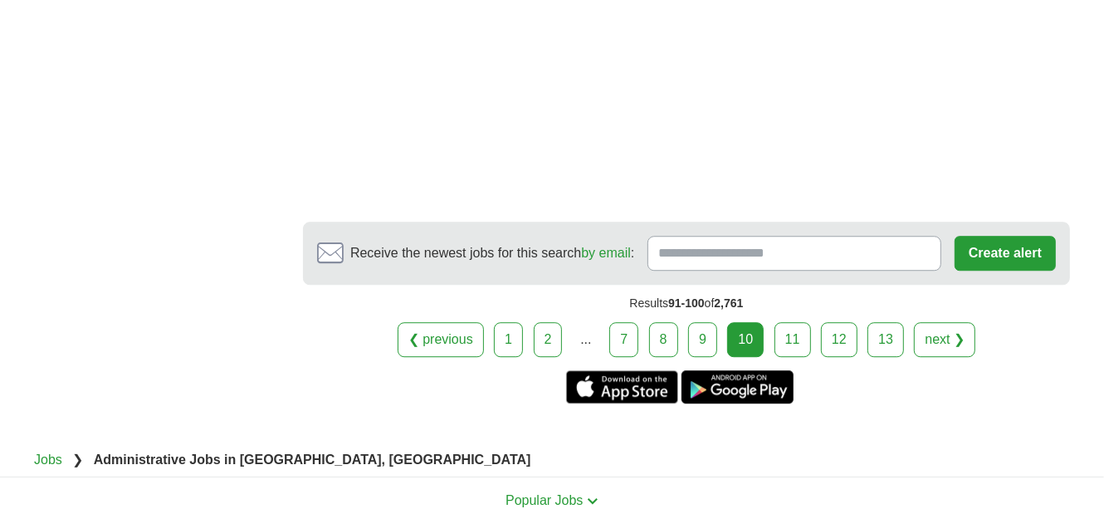
click at [940, 325] on link "next ❯" at bounding box center [944, 339] width 61 height 35
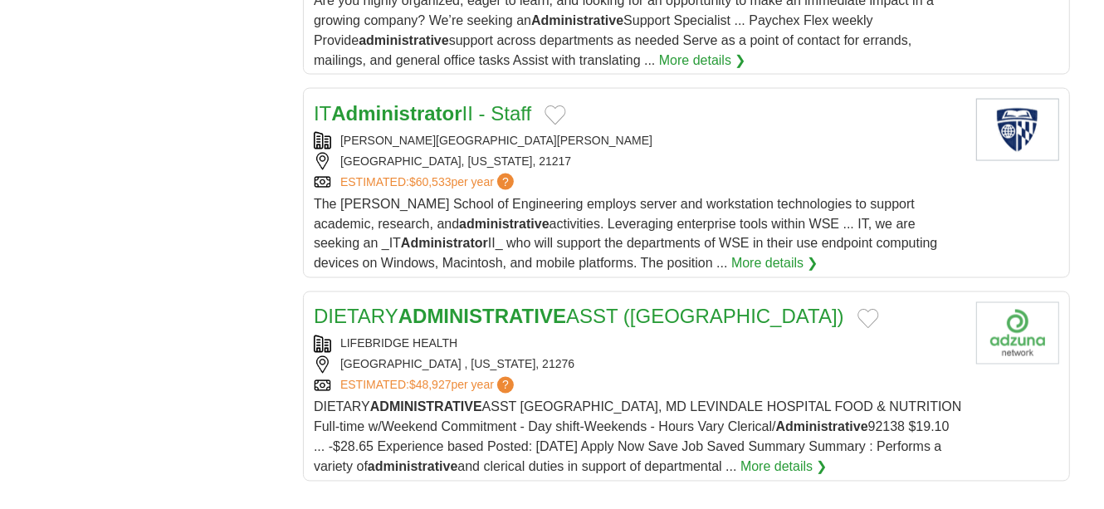
scroll to position [1965, 0]
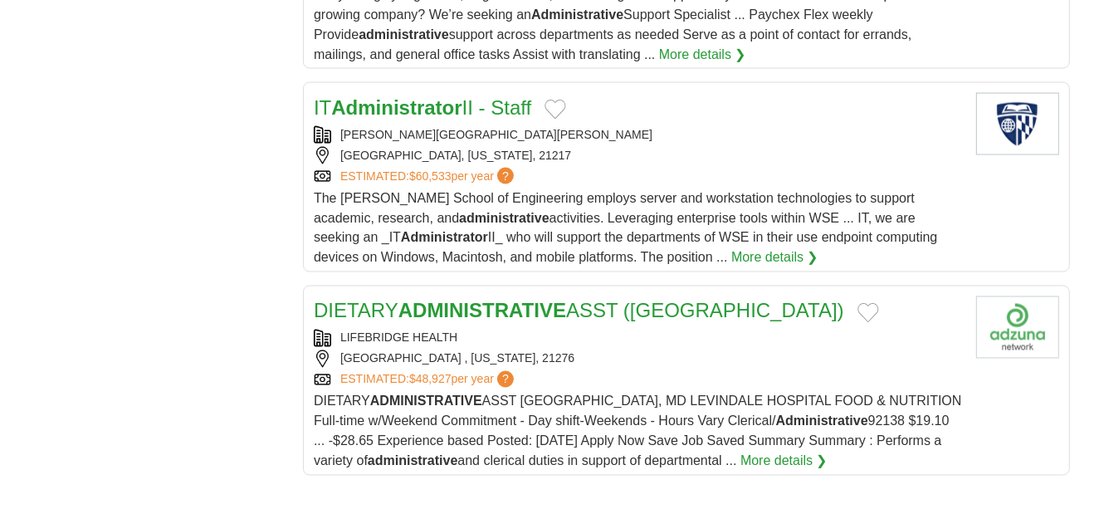
click at [461, 104] on strong "Administrator" at bounding box center [396, 107] width 130 height 22
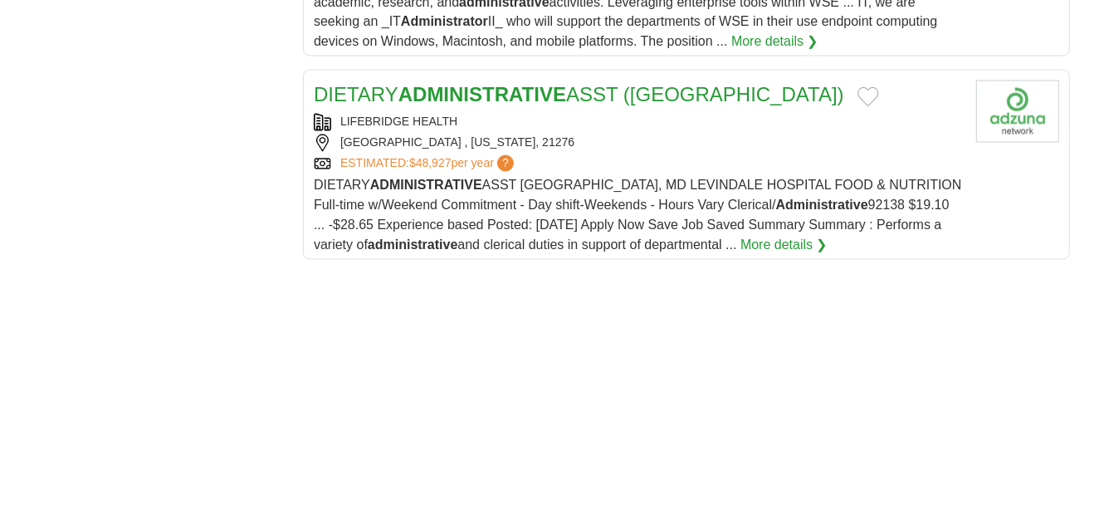
scroll to position [2219, 0]
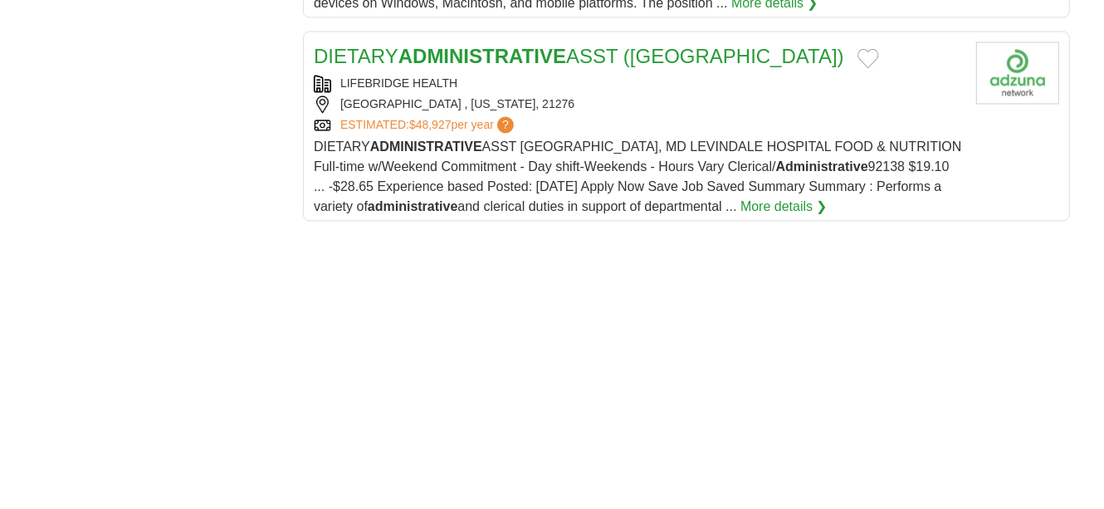
click at [543, 47] on strong "ADMINISTRATIVE" at bounding box center [482, 56] width 168 height 22
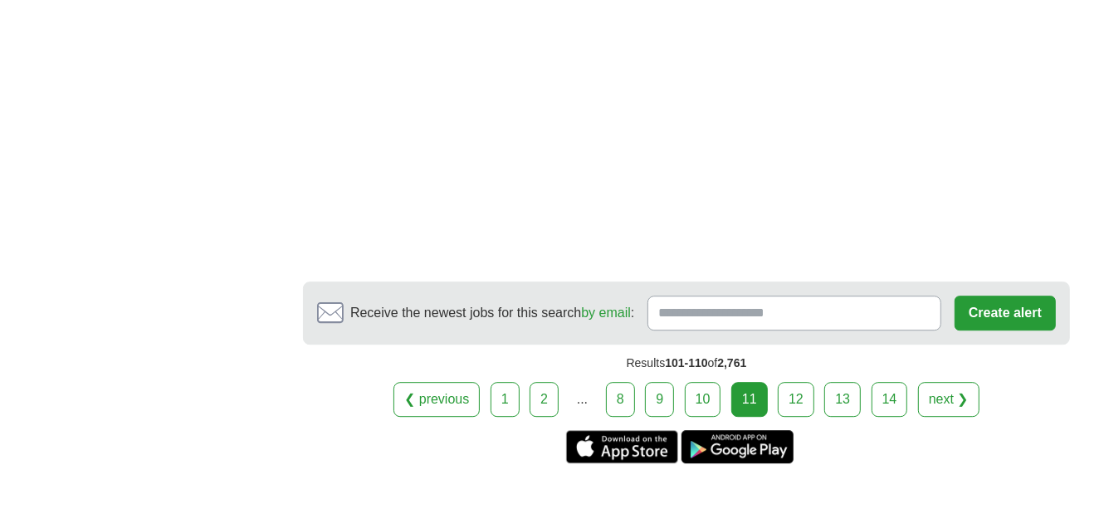
scroll to position [3166, 0]
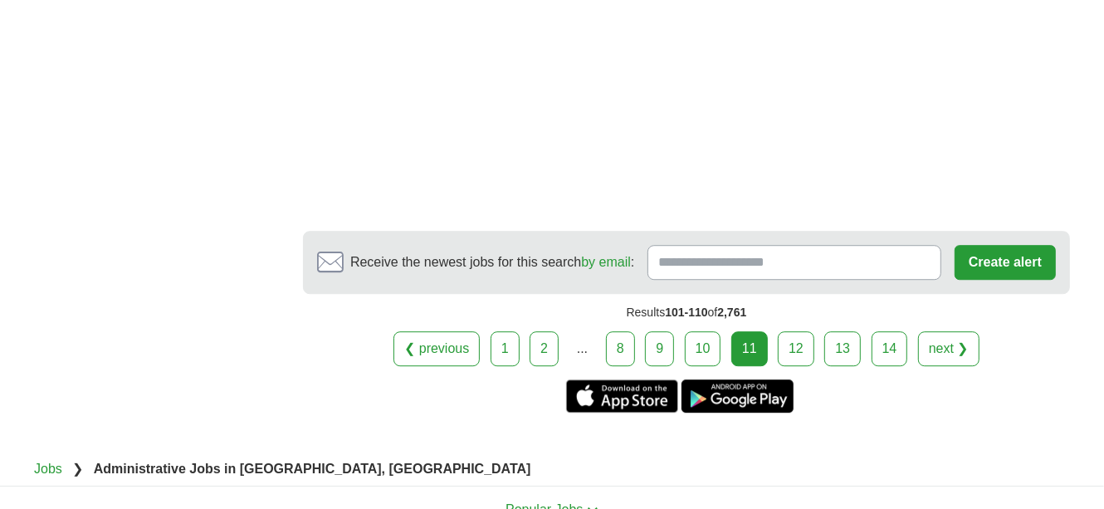
click at [939, 334] on link "next ❯" at bounding box center [948, 348] width 61 height 35
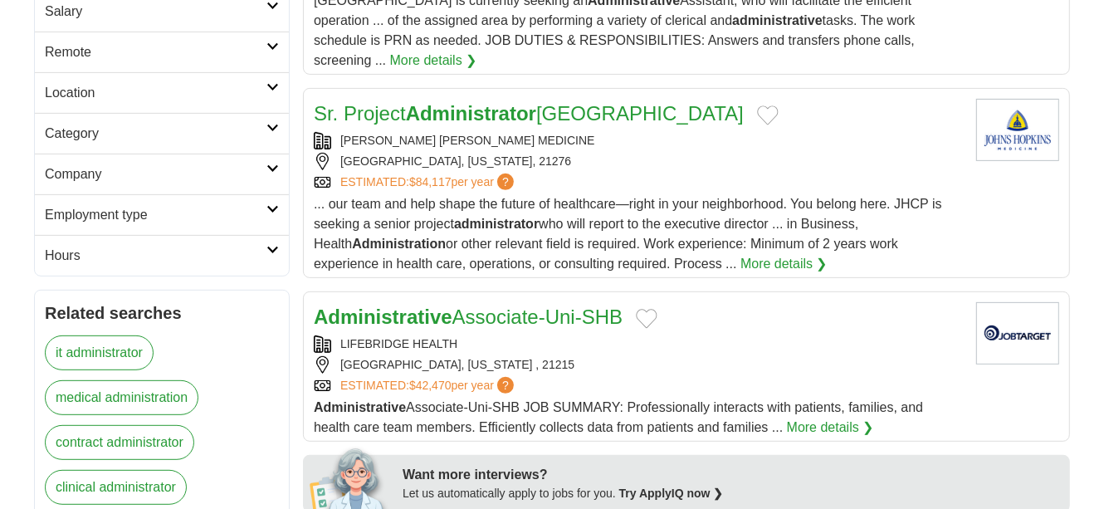
scroll to position [403, 0]
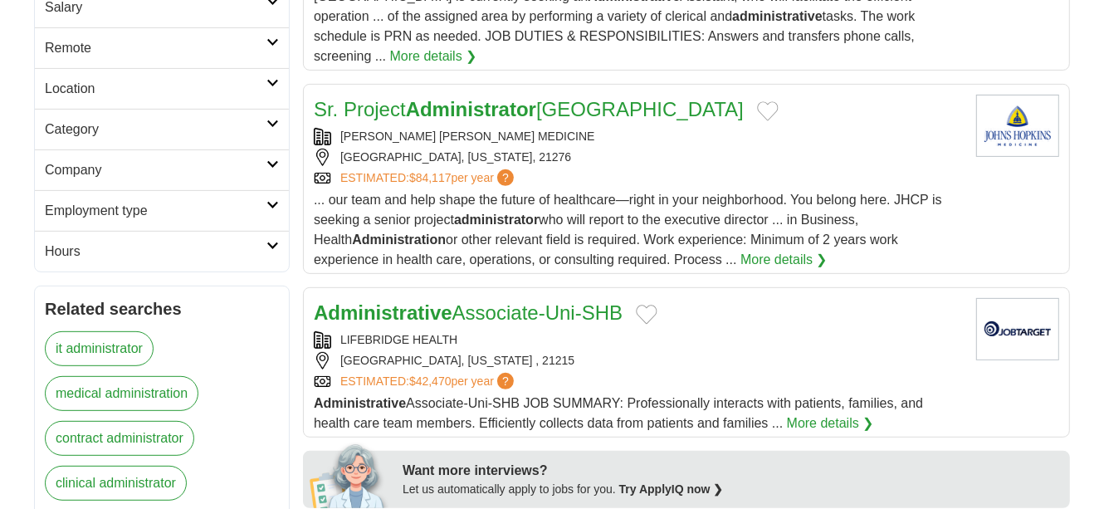
click at [591, 98] on link "Sr. Project Administrator [GEOGRAPHIC_DATA]" at bounding box center [529, 109] width 430 height 22
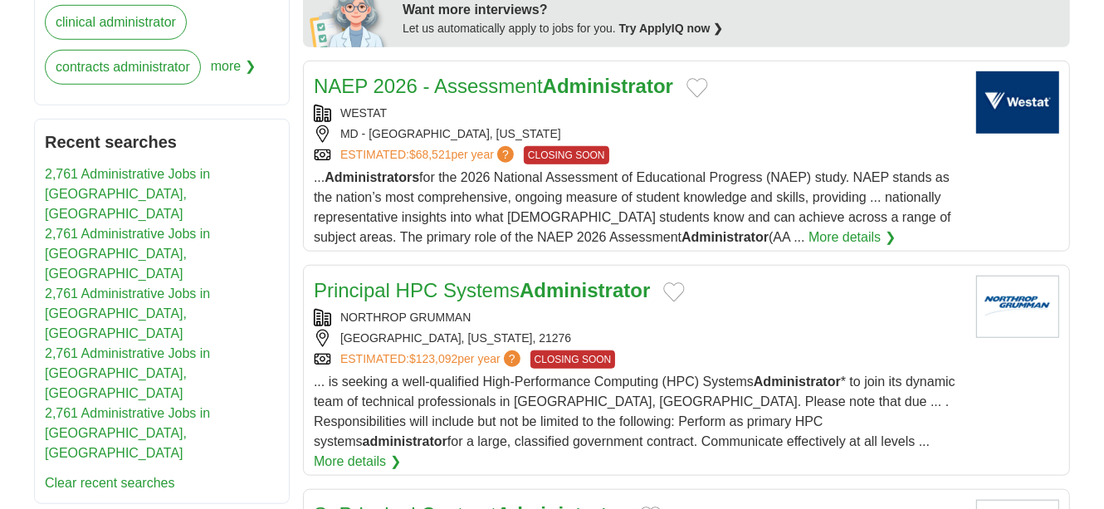
scroll to position [880, 0]
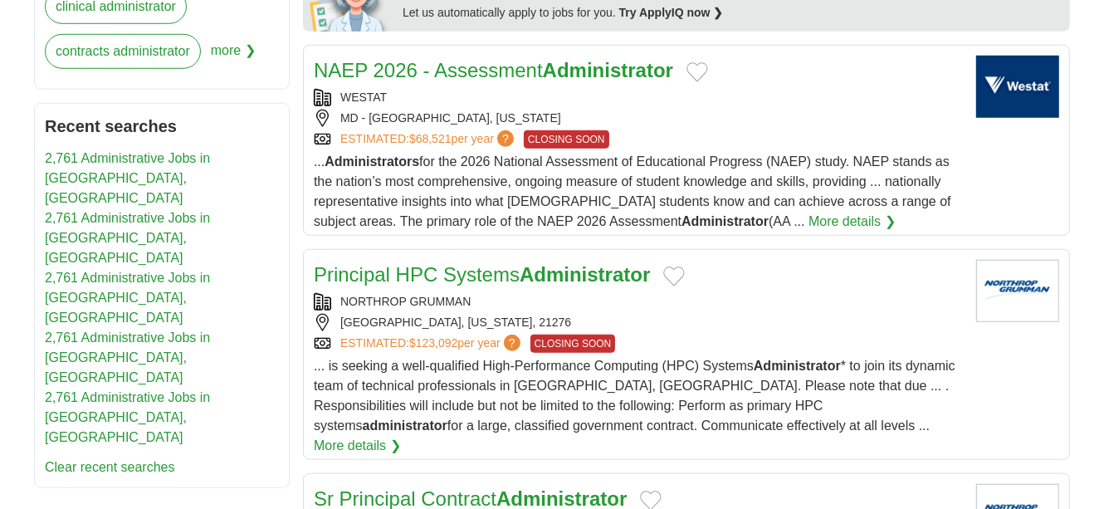
click at [496, 59] on link "NAEP 2026 - Assessment Administrator" at bounding box center [493, 70] width 359 height 22
click at [808, 212] on link "More details ❯" at bounding box center [851, 222] width 87 height 20
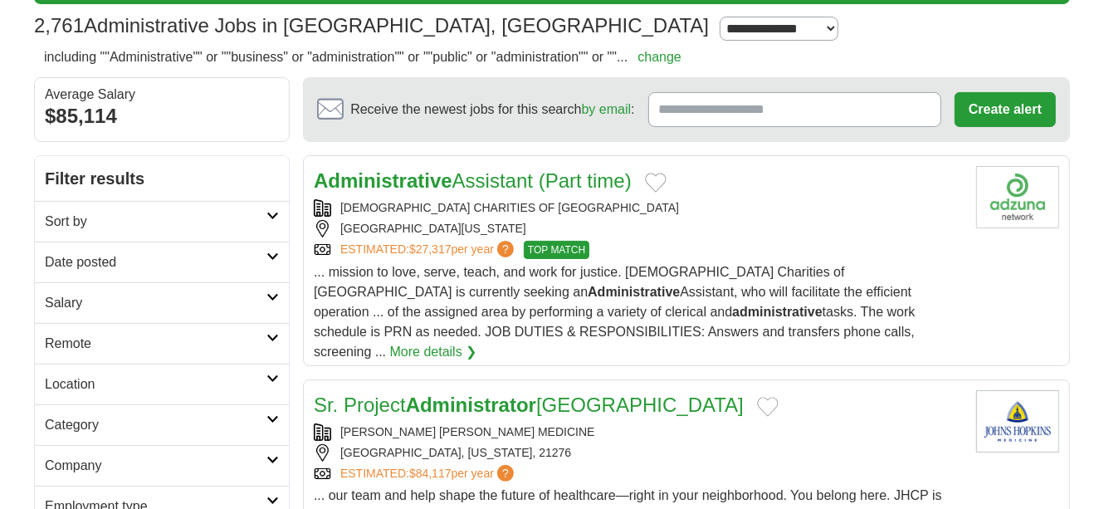
scroll to position [0, 0]
